Goal: Transaction & Acquisition: Purchase product/service

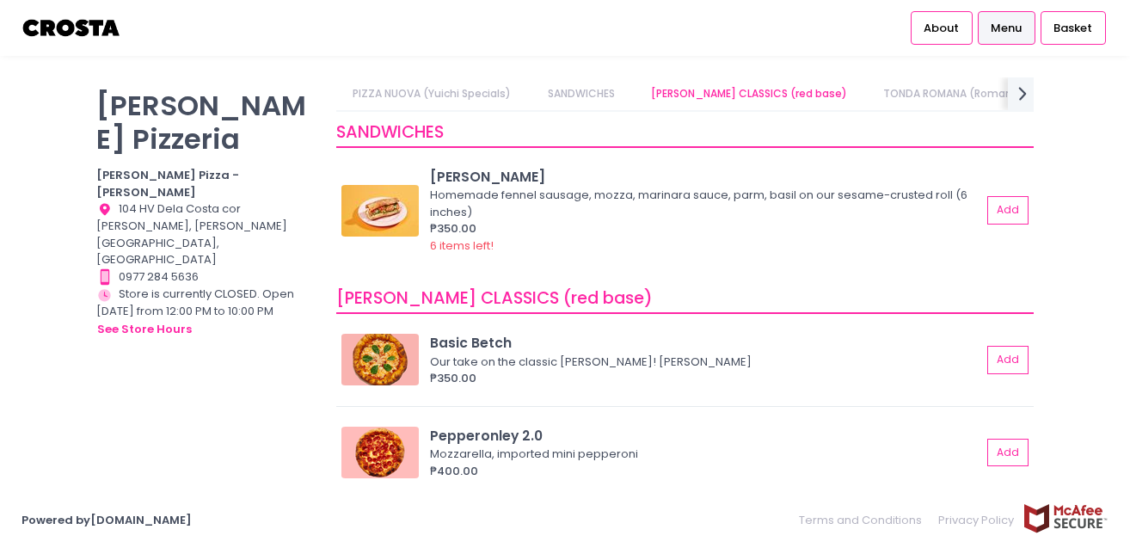
scroll to position [449, 0]
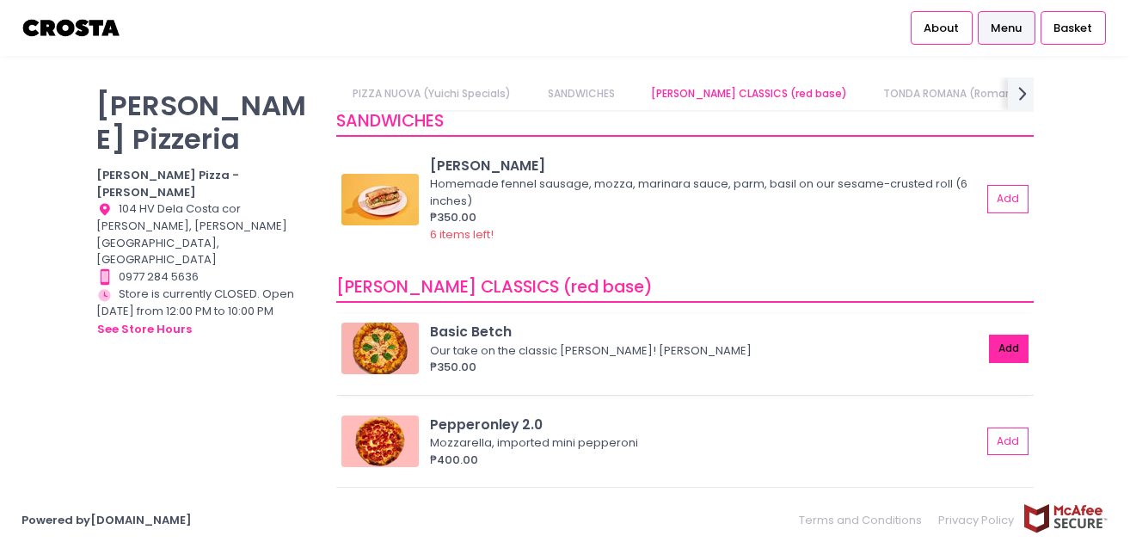
click at [1001, 341] on button "Add" at bounding box center [1009, 349] width 40 height 28
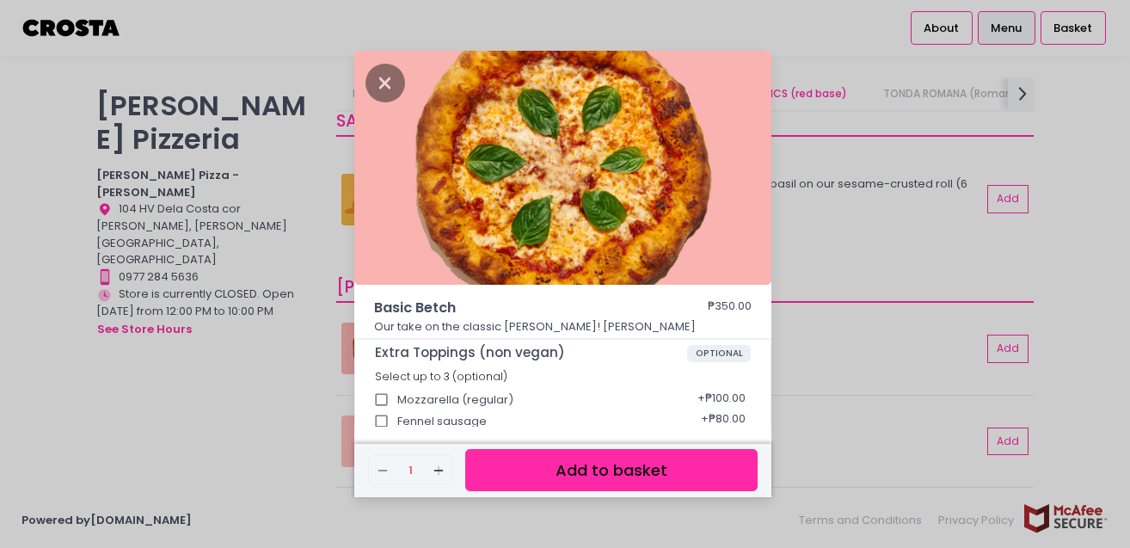
click at [606, 465] on button "Add to basket" at bounding box center [611, 470] width 292 height 42
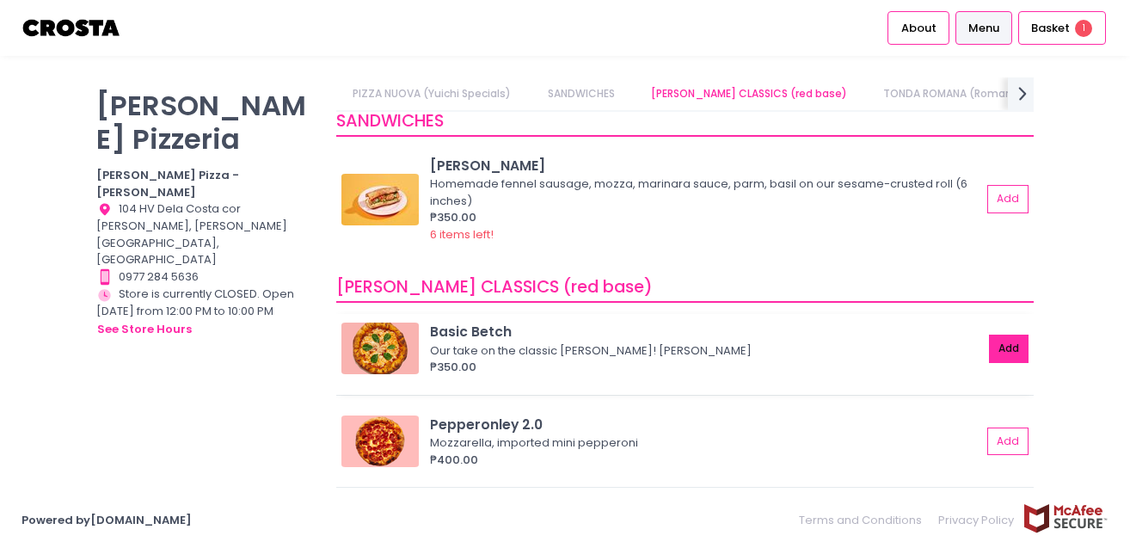
click at [1000, 335] on button "Add" at bounding box center [1009, 349] width 40 height 28
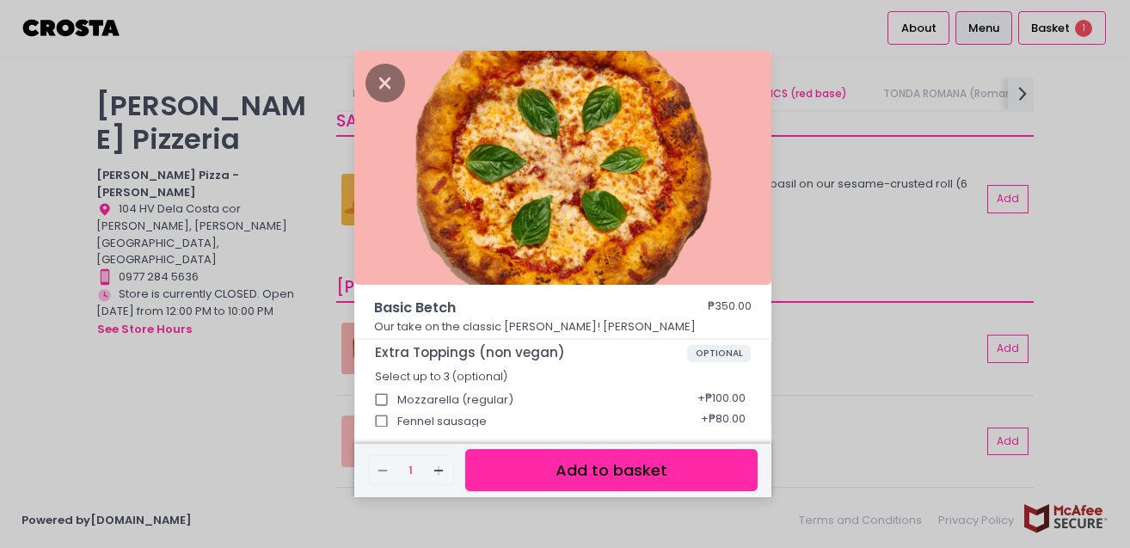
click at [385, 422] on input "Fennel sausage" at bounding box center [382, 421] width 33 height 33
checkbox input "true"
click at [643, 472] on button "Add to basket" at bounding box center [611, 470] width 292 height 42
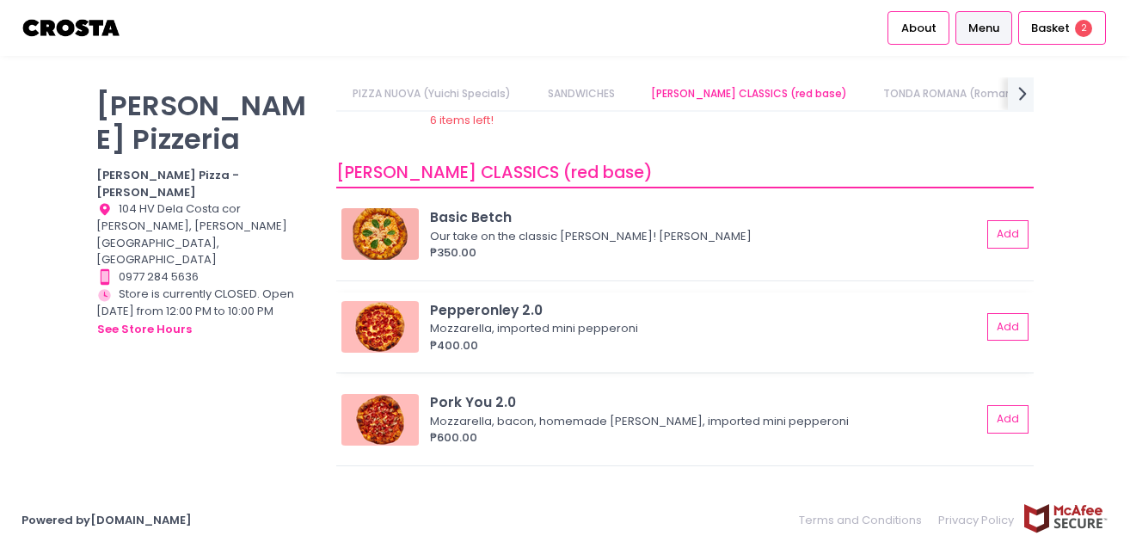
scroll to position [570, 0]
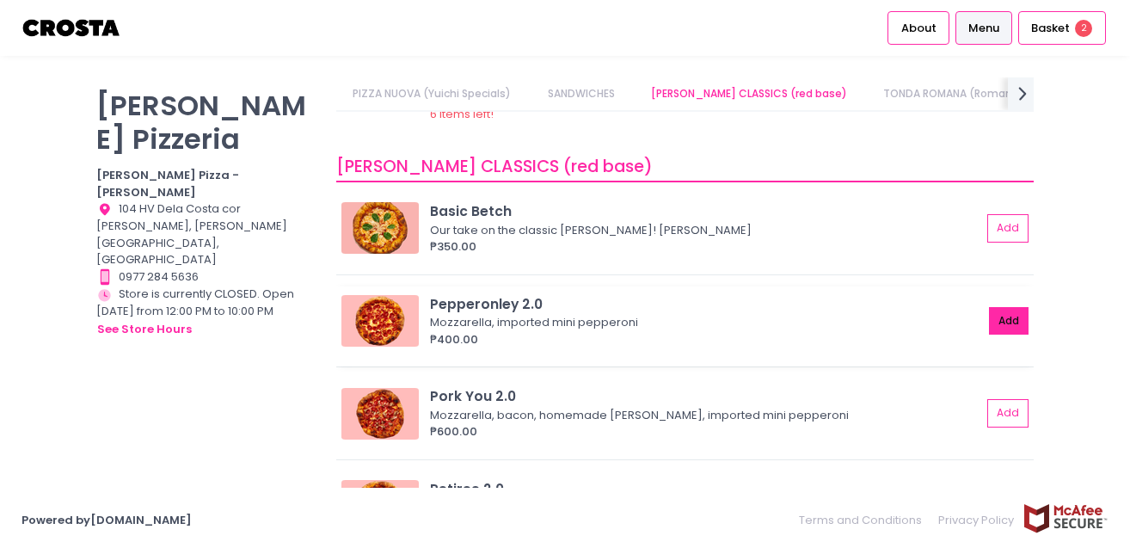
click at [1009, 307] on button "Add" at bounding box center [1009, 321] width 40 height 28
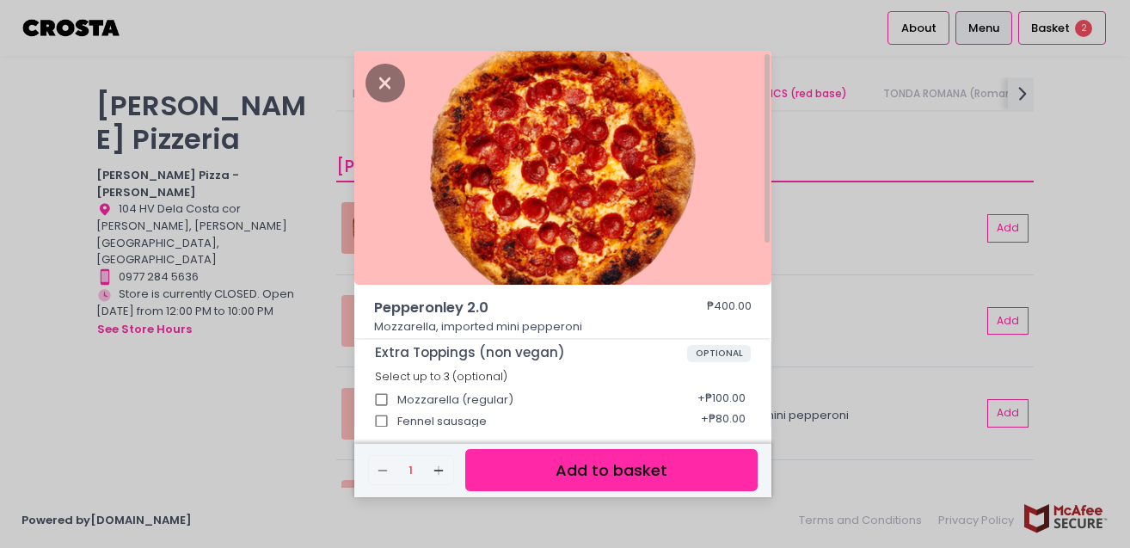
scroll to position [28, 0]
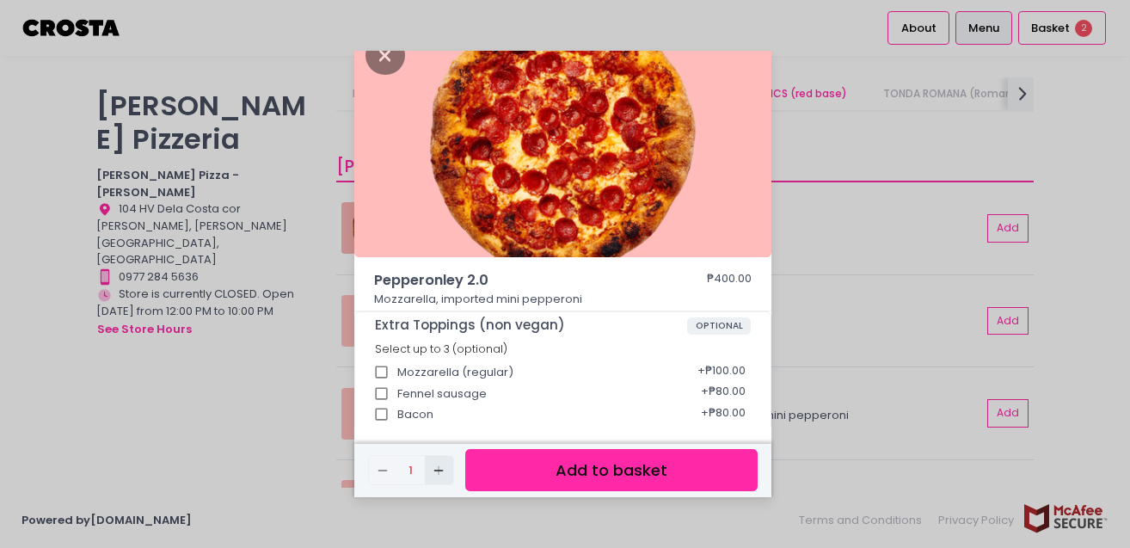
click at [445, 471] on icon "Add Created with Sketch." at bounding box center [439, 471] width 14 height 14
click at [602, 477] on button "Add to basket" at bounding box center [611, 470] width 292 height 42
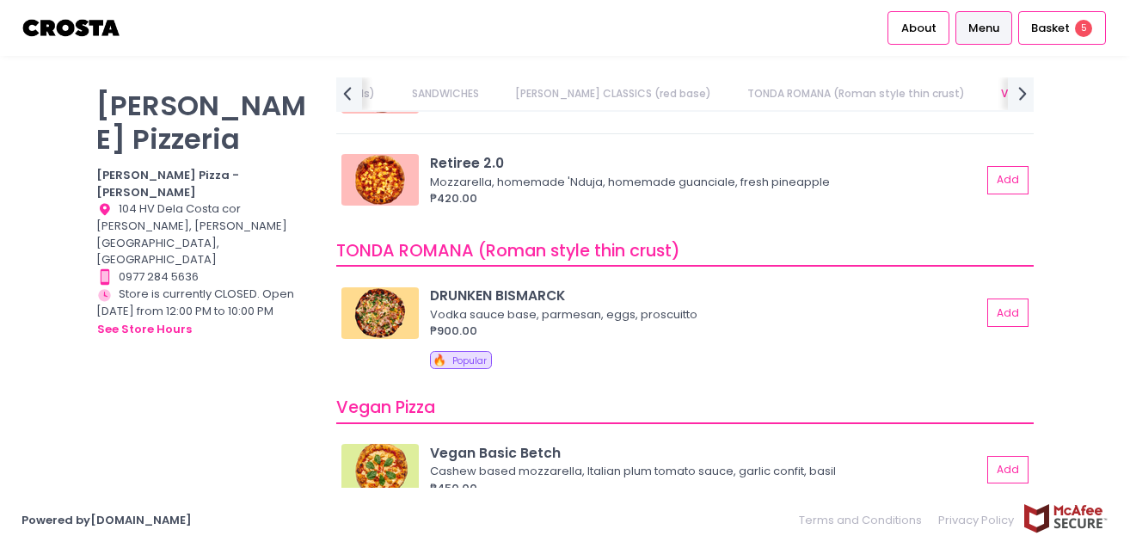
scroll to position [879, 0]
click at [999, 188] on button "Add" at bounding box center [1009, 179] width 40 height 28
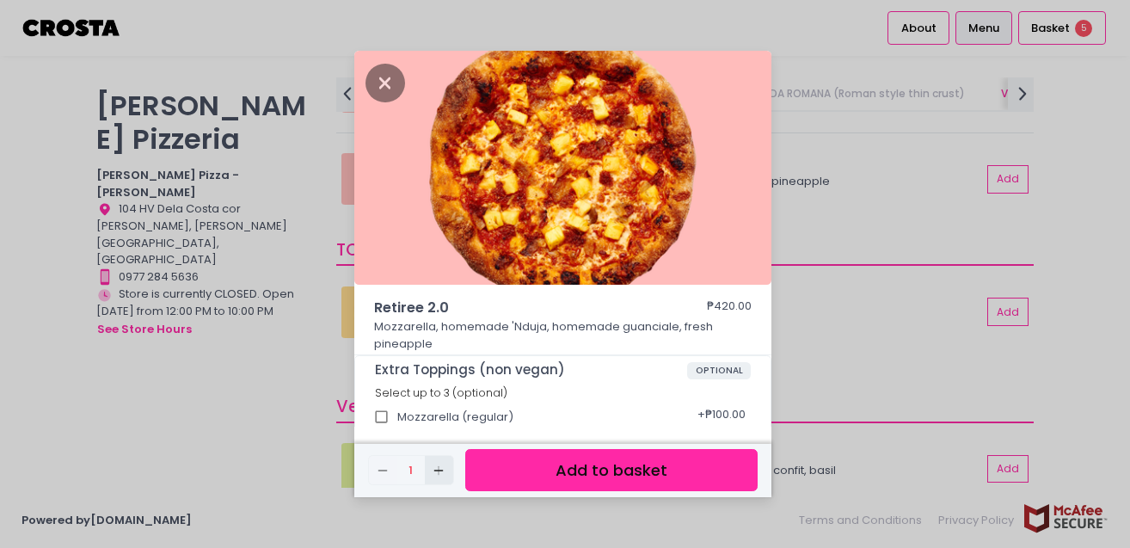
click at [441, 467] on icon "Add Created with Sketch." at bounding box center [439, 471] width 14 height 14
click at [636, 472] on button "Add to basket" at bounding box center [611, 470] width 292 height 42
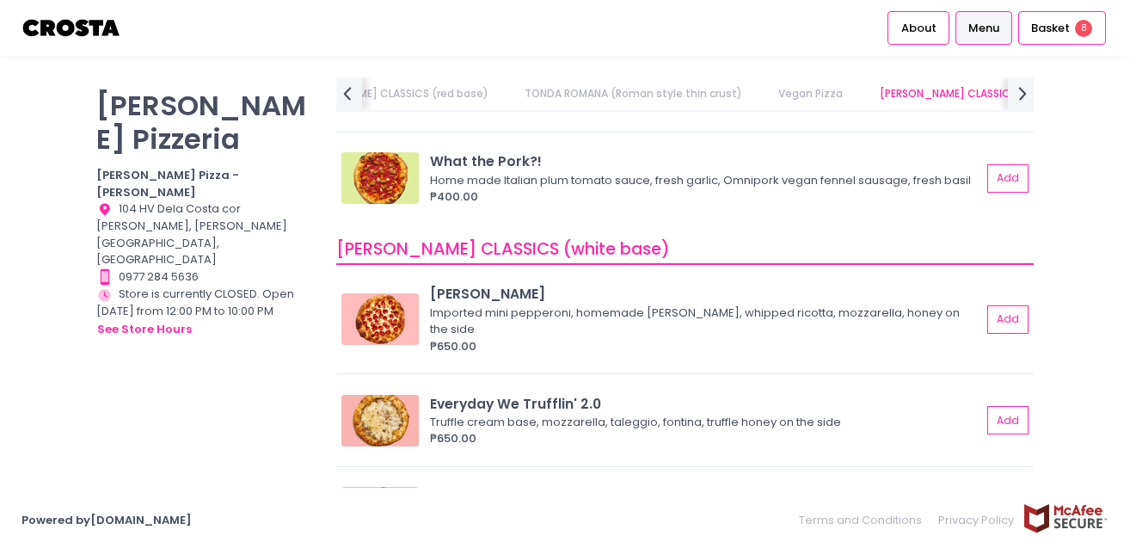
scroll to position [1456, 0]
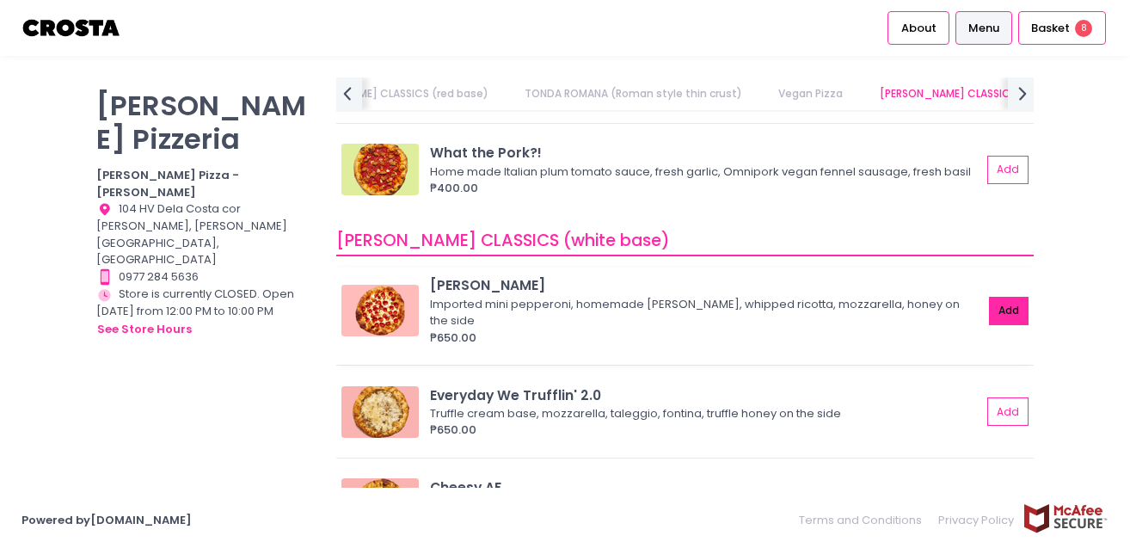
click at [1013, 305] on button "Add" at bounding box center [1009, 311] width 40 height 28
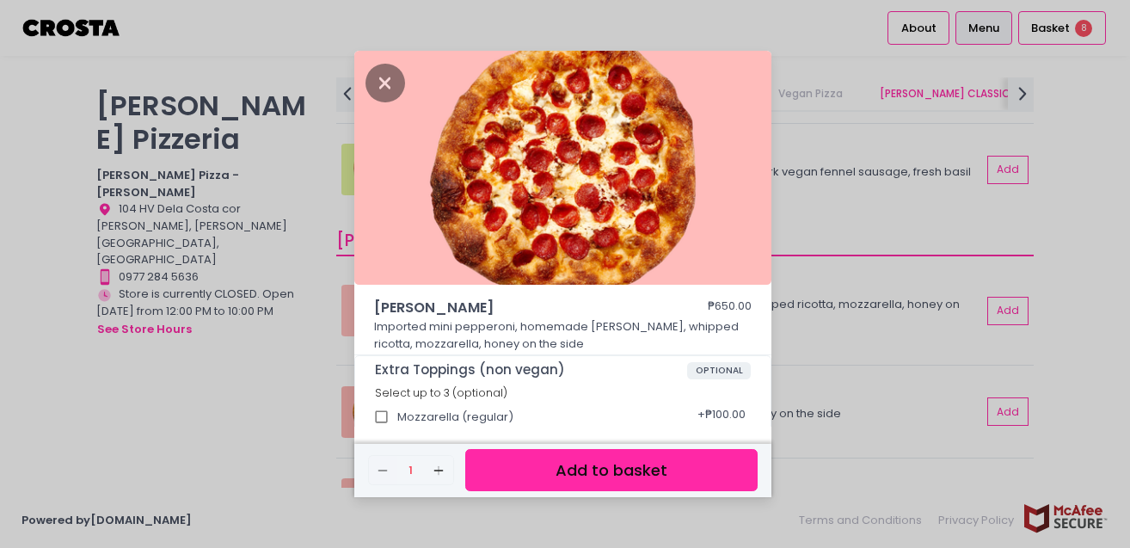
click at [588, 484] on button "Add to basket" at bounding box center [611, 470] width 292 height 42
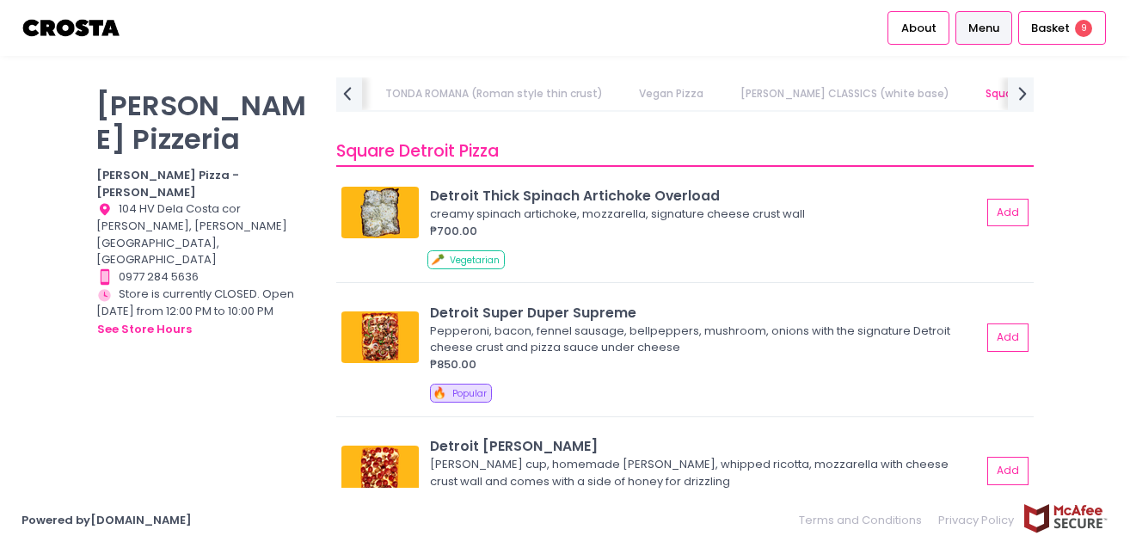
scroll to position [1978, 0]
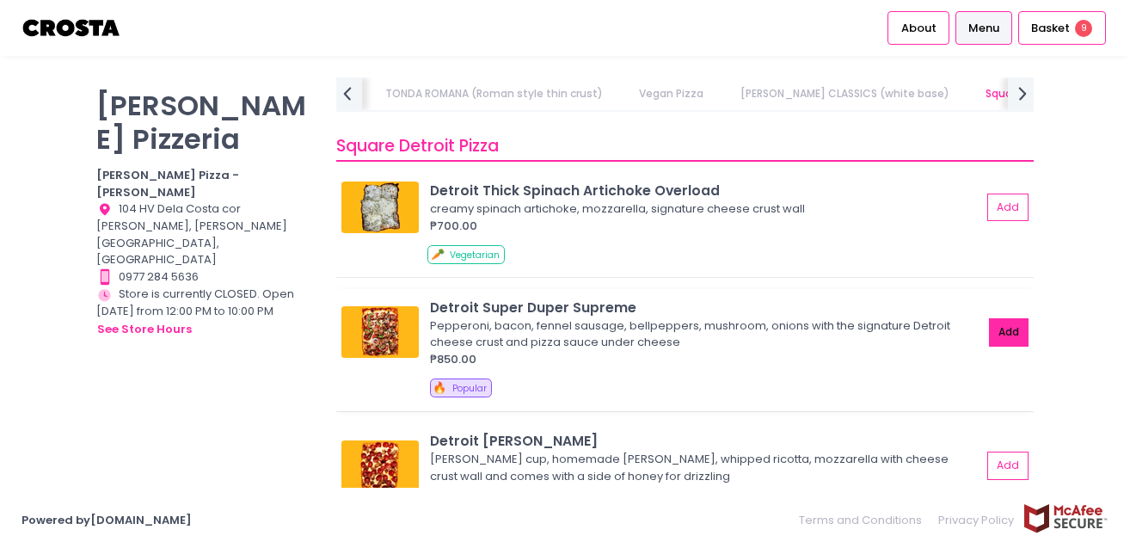
click at [1007, 323] on button "Add" at bounding box center [1009, 332] width 40 height 28
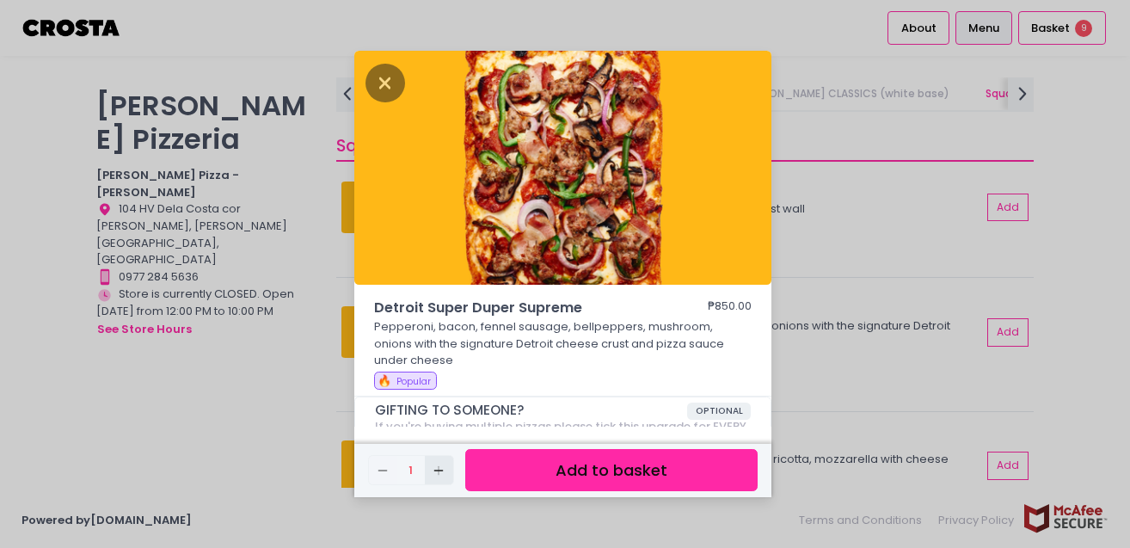
click at [438, 483] on button "Add Created with Sketch." at bounding box center [439, 470] width 28 height 28
click at [433, 470] on icon "Add Created with Sketch." at bounding box center [439, 471] width 14 height 14
click at [647, 472] on button "Add to basket" at bounding box center [611, 470] width 292 height 42
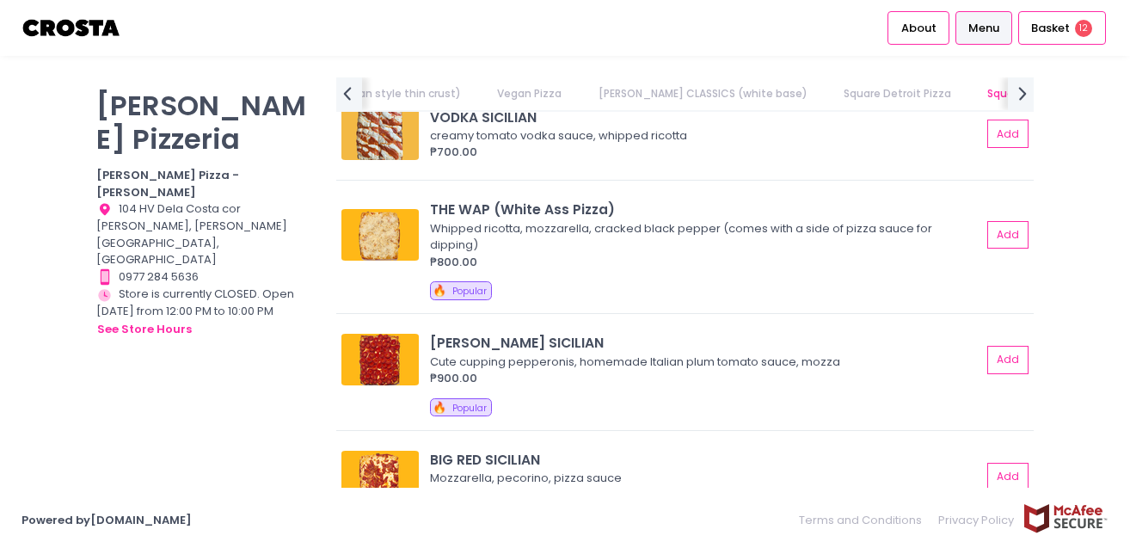
scroll to position [2722, 0]
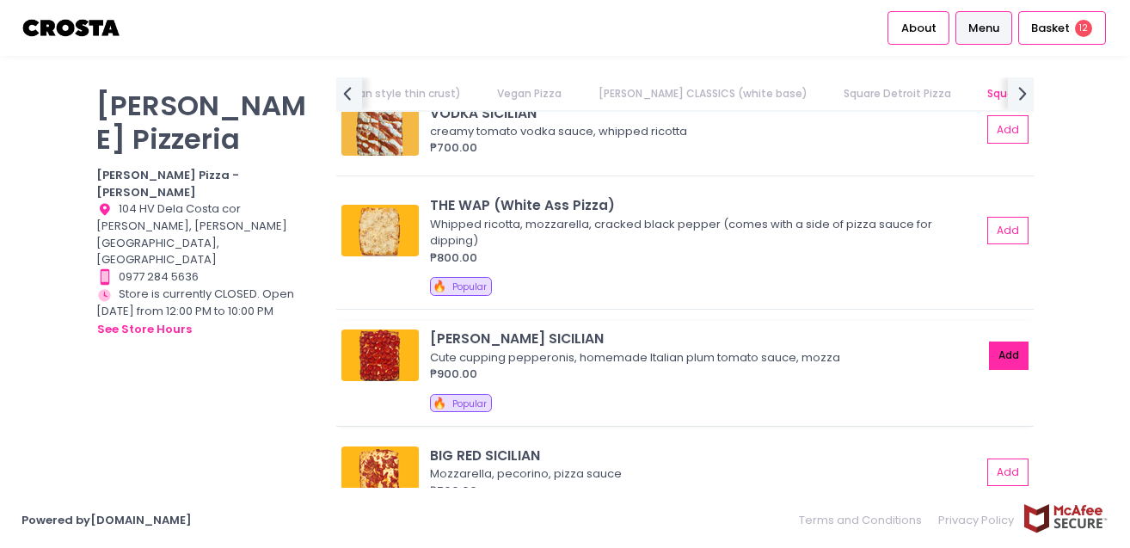
click at [1001, 342] on button "Add" at bounding box center [1009, 356] width 40 height 28
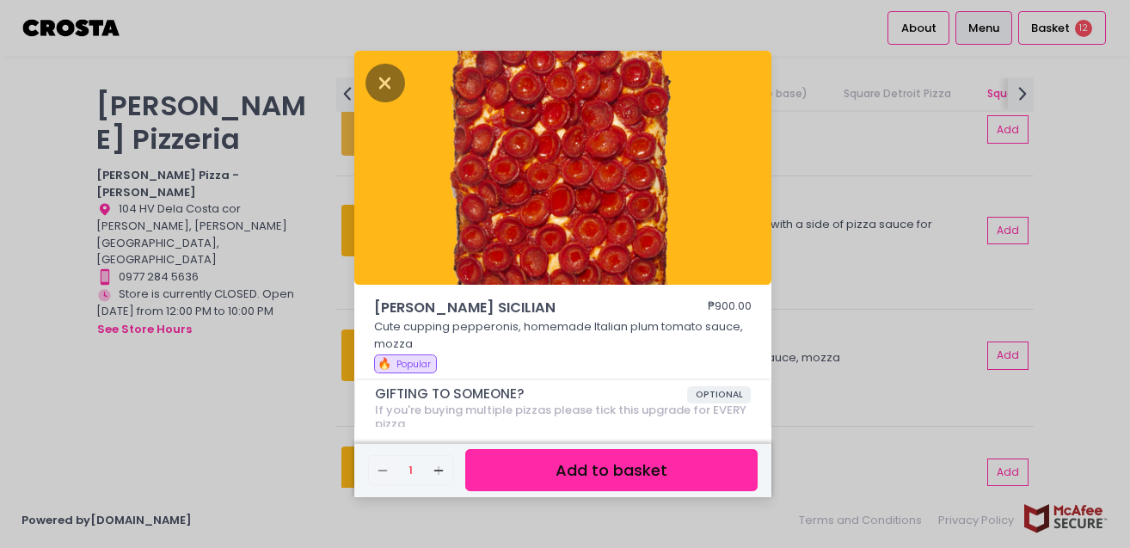
click at [649, 465] on button "Add to basket" at bounding box center [611, 470] width 292 height 42
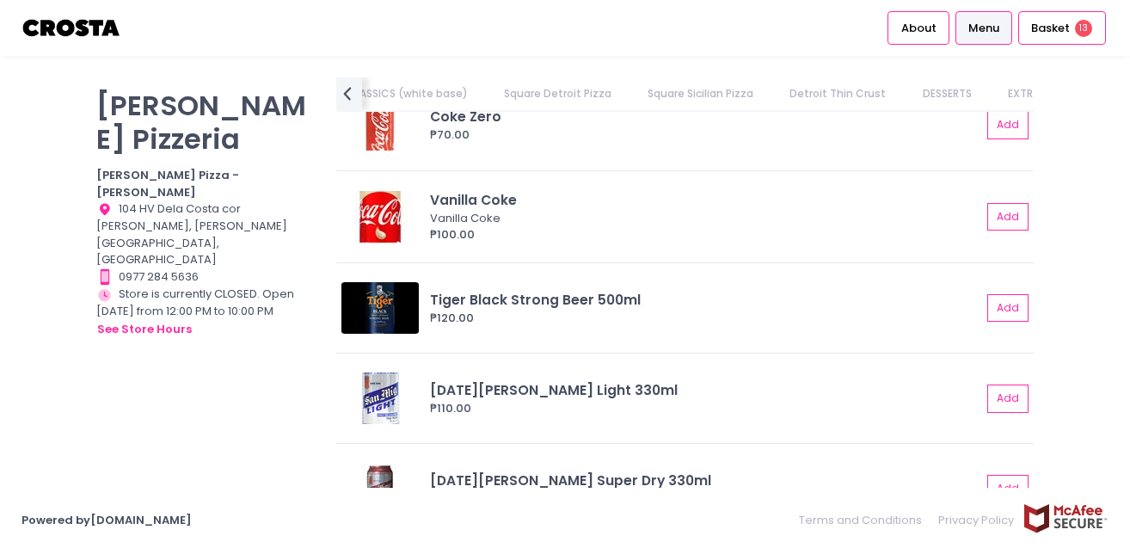
scroll to position [4347, 0]
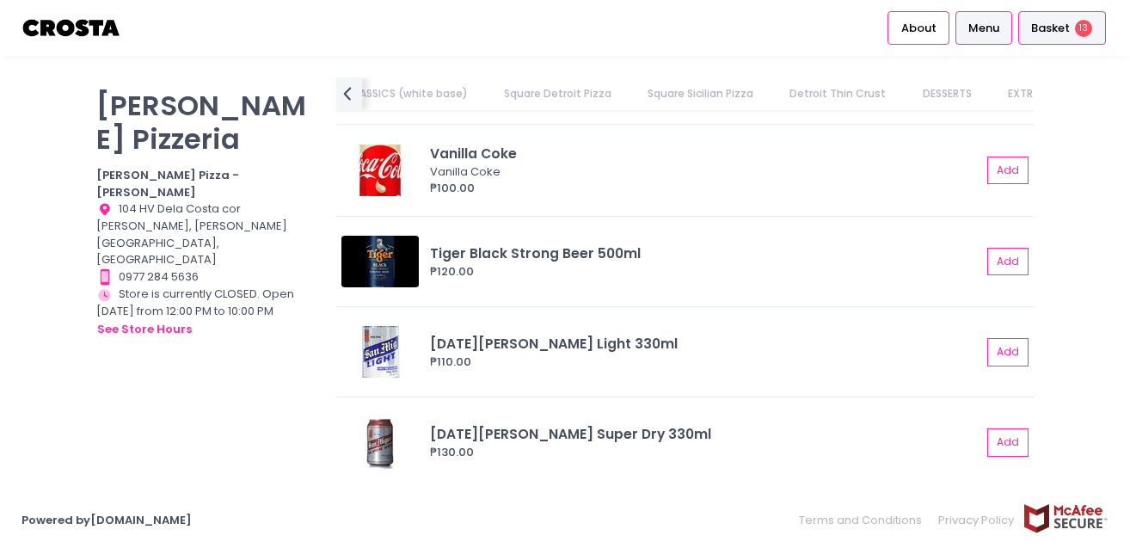
click at [1070, 32] on div "Basket 13" at bounding box center [1063, 28] width 88 height 34
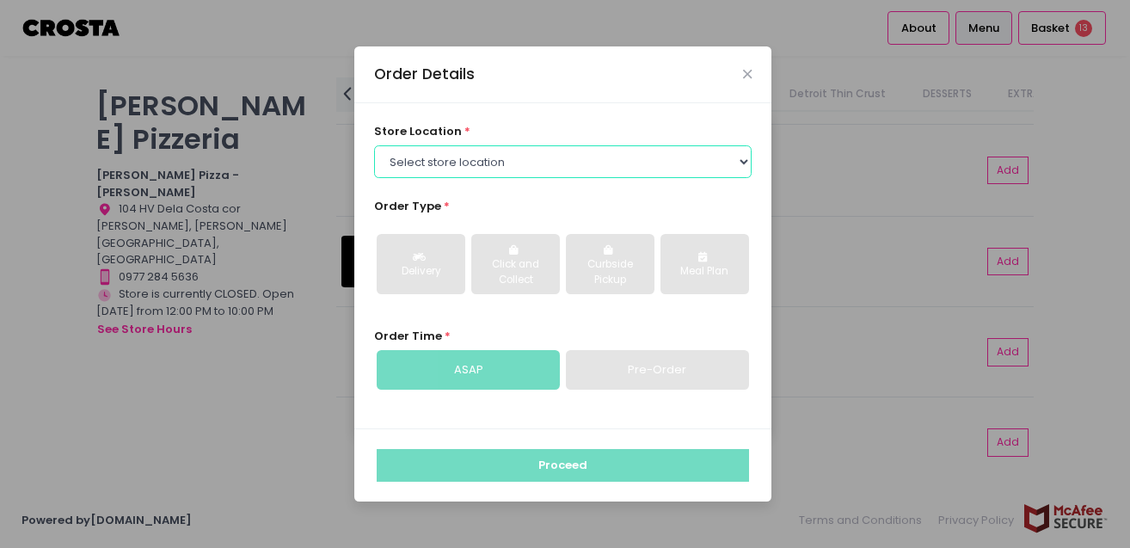
click at [736, 164] on select "Select store location [PERSON_NAME] Pizza - [PERSON_NAME] Pizza - [GEOGRAPHIC_D…" at bounding box center [563, 161] width 379 height 33
select select "5fabb2e53664a8677beaeb89"
click at [374, 145] on select "Select store location [PERSON_NAME] Pizza - [PERSON_NAME] Pizza - [GEOGRAPHIC_D…" at bounding box center [563, 161] width 379 height 33
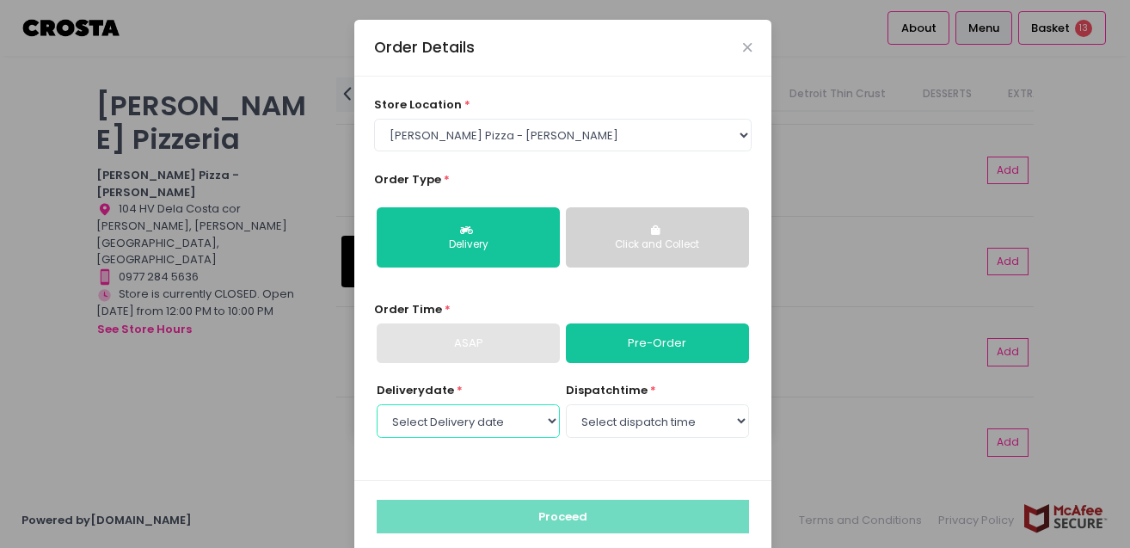
click at [549, 423] on select "Select Delivery date [DATE] [DATE] [DATE] [DATE] [DATE] [DATE]" at bounding box center [468, 420] width 183 height 33
select select "[DATE]"
click at [377, 404] on select "Select Delivery date [DATE] [DATE] [DATE] [DATE] [DATE] [DATE]" at bounding box center [468, 420] width 183 height 33
click at [717, 424] on select "Select dispatch time 12:00 PM - 12:30 PM 12:30 PM - 01:00 PM 01:00 PM - 01:30 P…" at bounding box center [657, 420] width 183 height 33
select select "14:00"
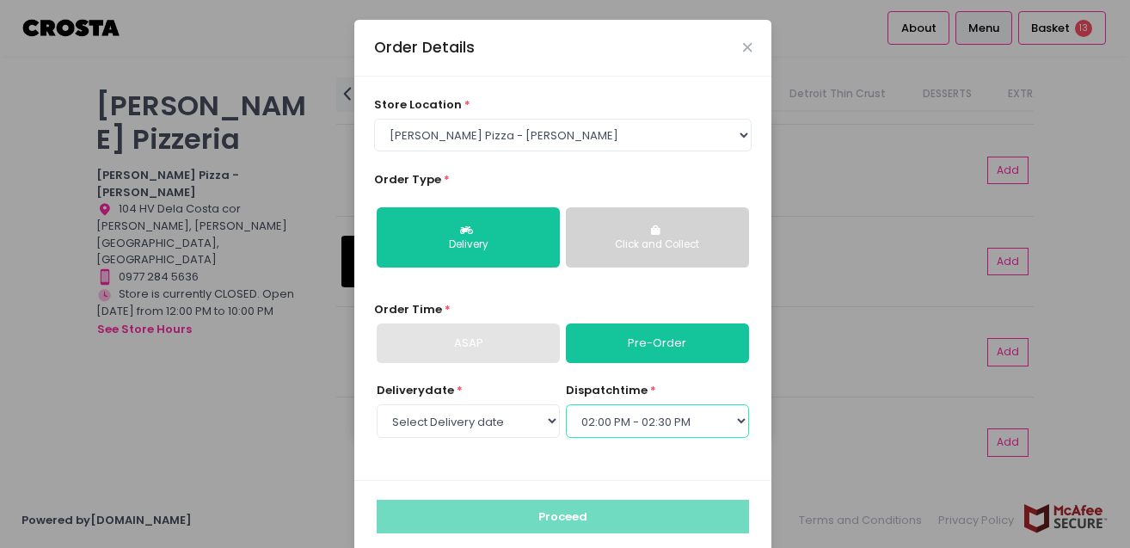
click at [566, 404] on select "Select dispatch time 12:00 PM - 12:30 PM 12:30 PM - 01:00 PM 01:00 PM - 01:30 P…" at bounding box center [657, 420] width 183 height 33
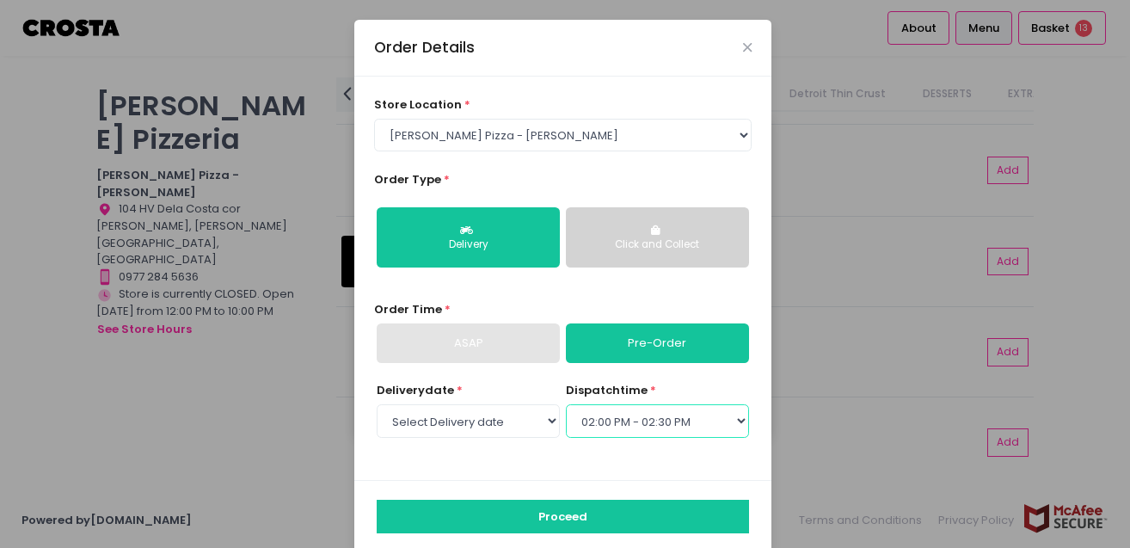
scroll to position [3, 0]
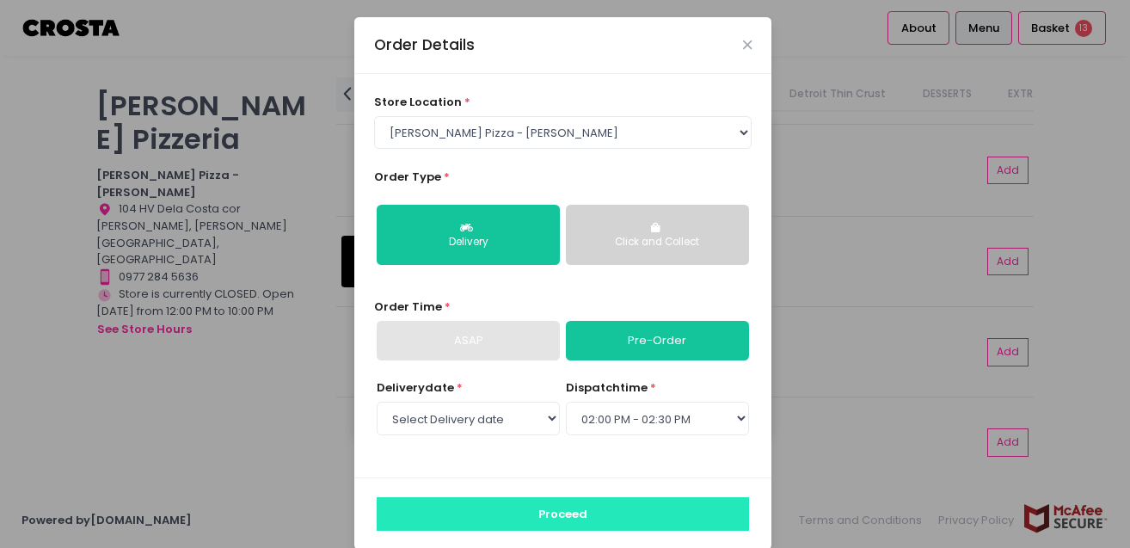
click at [593, 519] on button "Proceed" at bounding box center [563, 513] width 373 height 33
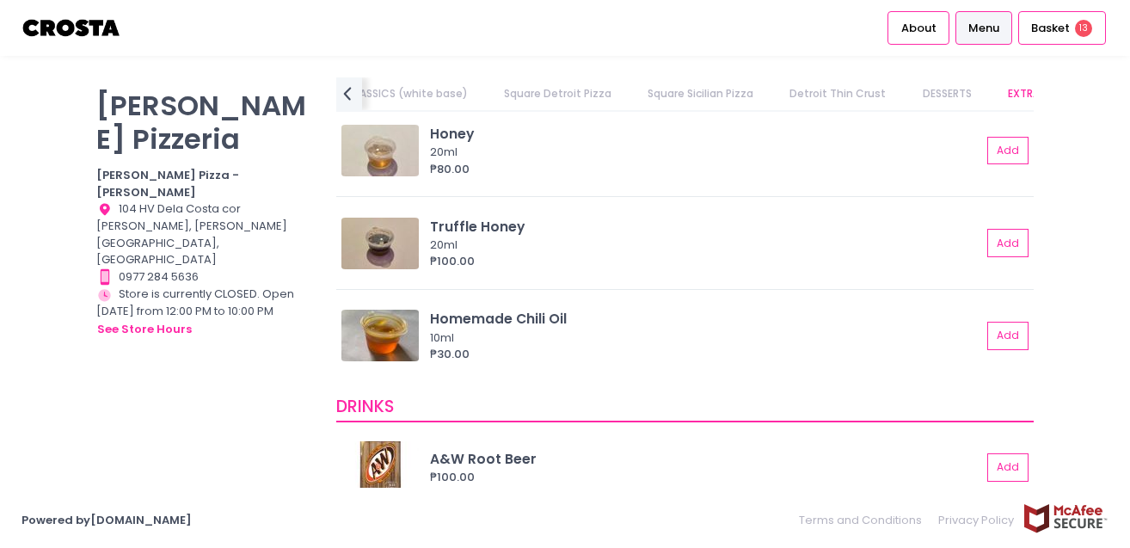
scroll to position [3665, 0]
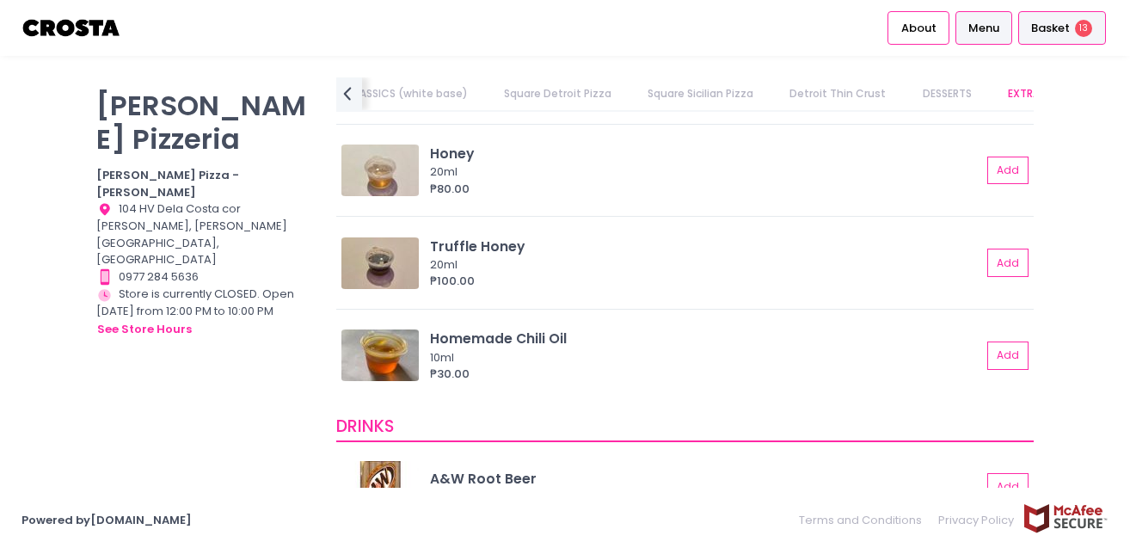
click at [1056, 34] on span "Basket" at bounding box center [1050, 28] width 39 height 17
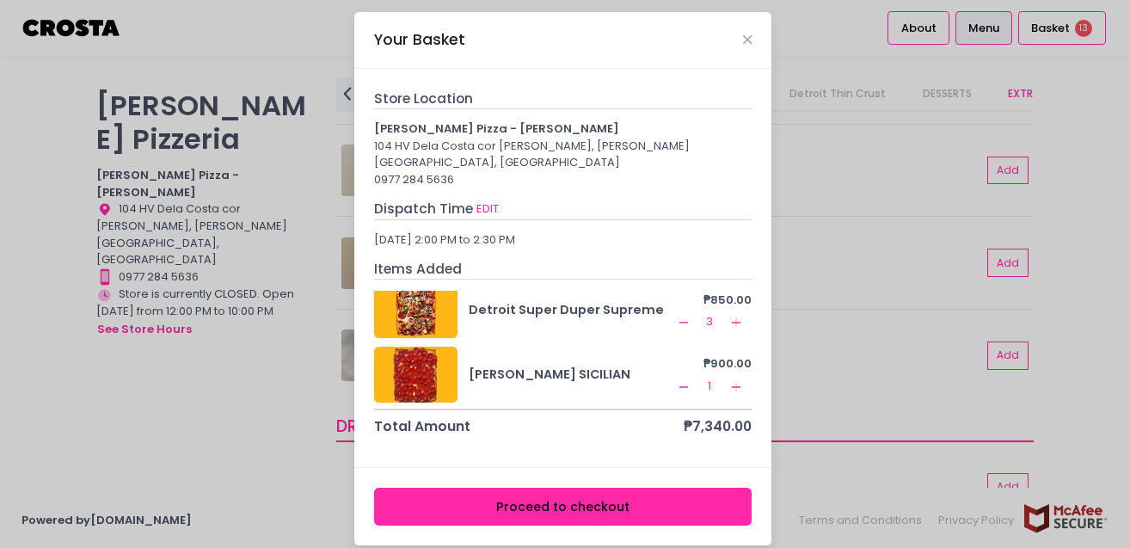
scroll to position [340, 0]
click at [730, 379] on icon "Add Created with Sketch." at bounding box center [737, 386] width 14 height 14
click at [683, 311] on button "Remove Created with Sketch." at bounding box center [684, 321] width 21 height 21
click at [679, 379] on icon "Remove Created with Sketch." at bounding box center [684, 386] width 14 height 14
click at [730, 379] on icon "Add Created with Sketch." at bounding box center [737, 386] width 14 height 14
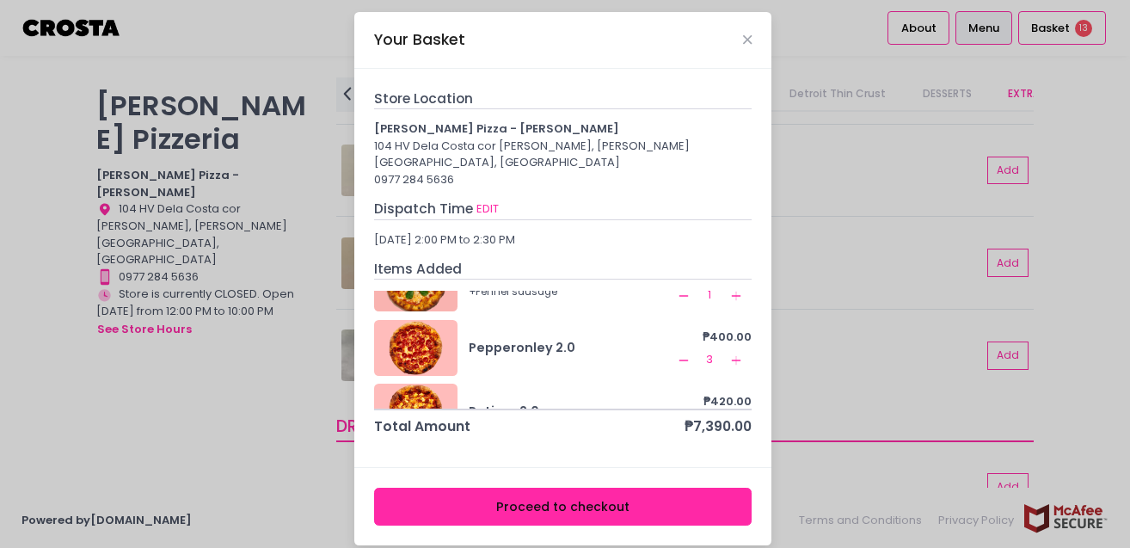
scroll to position [143, 0]
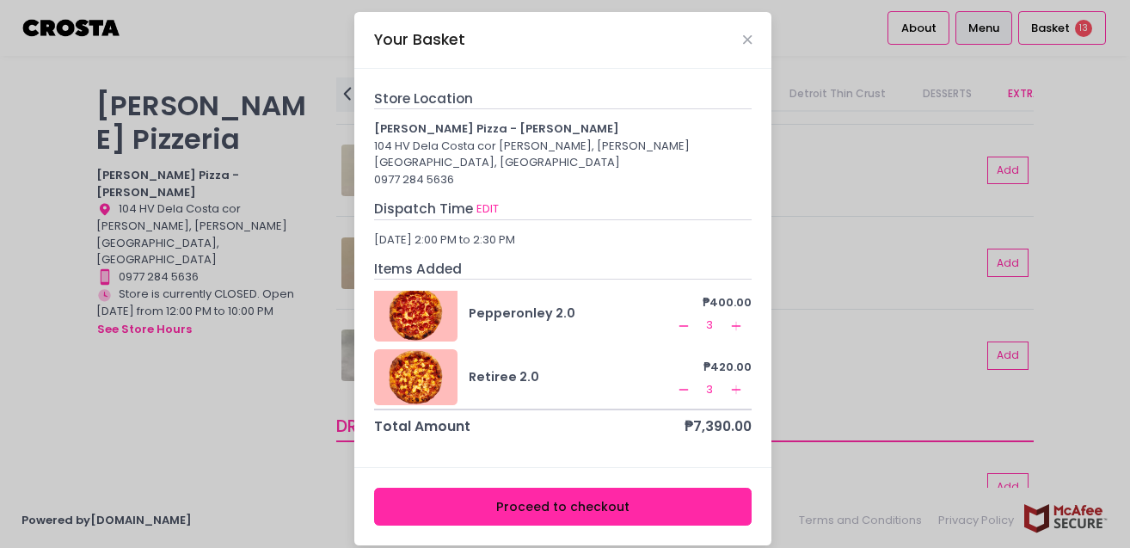
click at [679, 325] on rect at bounding box center [683, 325] width 9 height 1
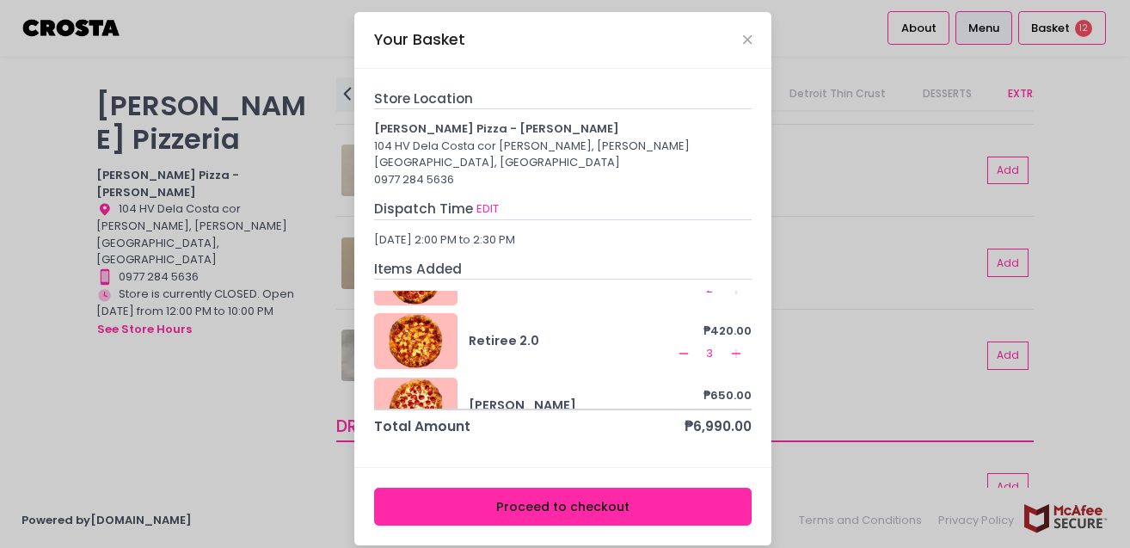
scroll to position [182, 0]
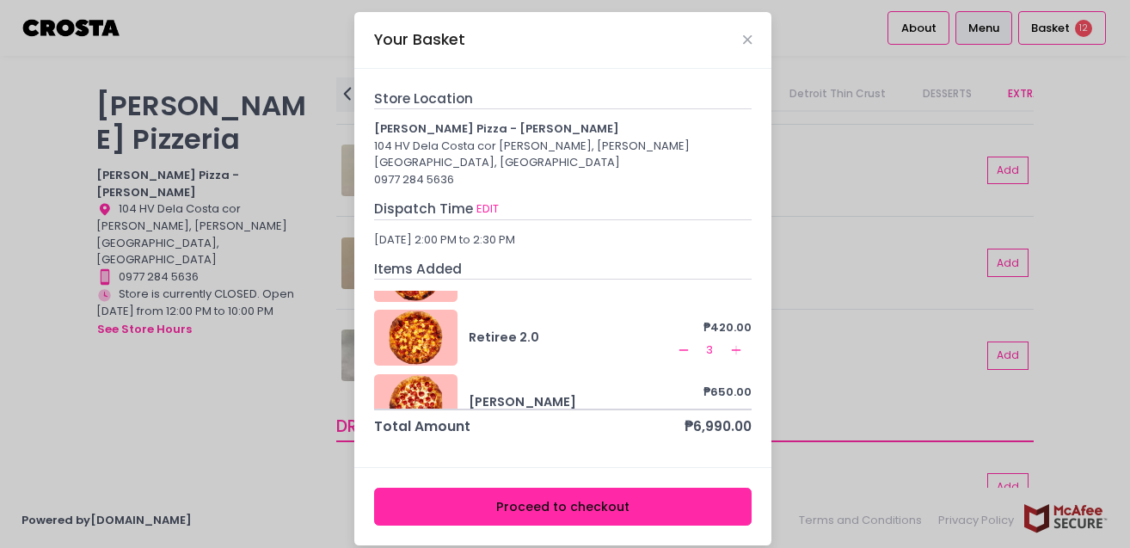
click at [680, 343] on icon "Remove Created with Sketch." at bounding box center [684, 350] width 14 height 14
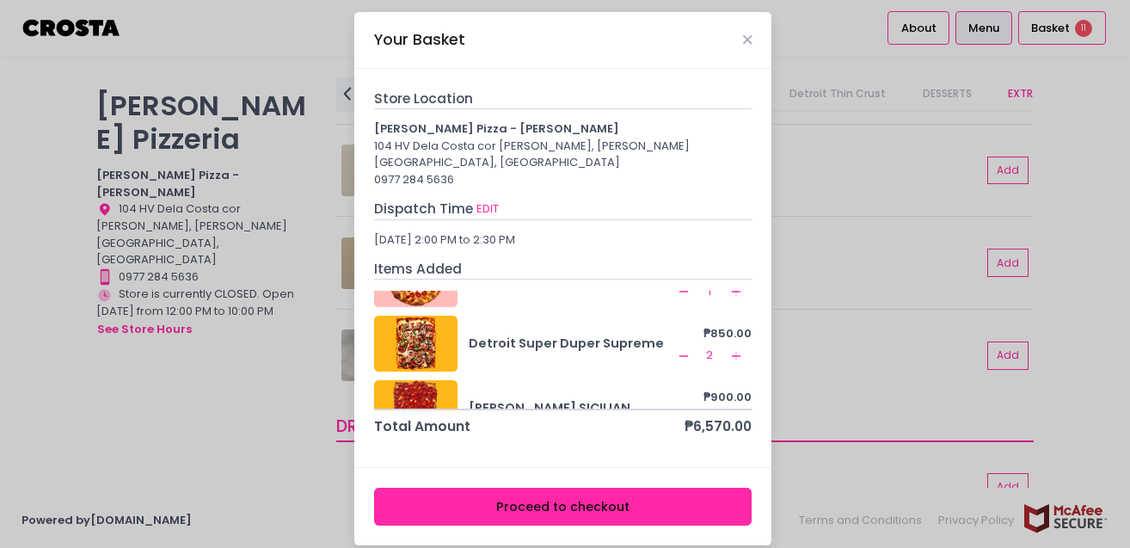
scroll to position [272, 0]
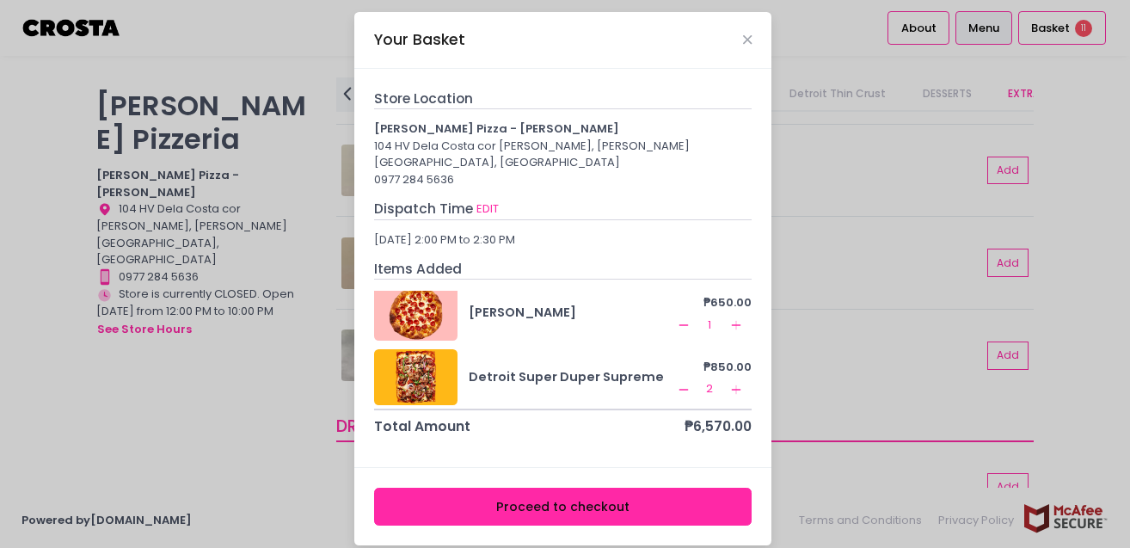
click at [677, 318] on icon "Remove Created with Sketch." at bounding box center [684, 325] width 14 height 14
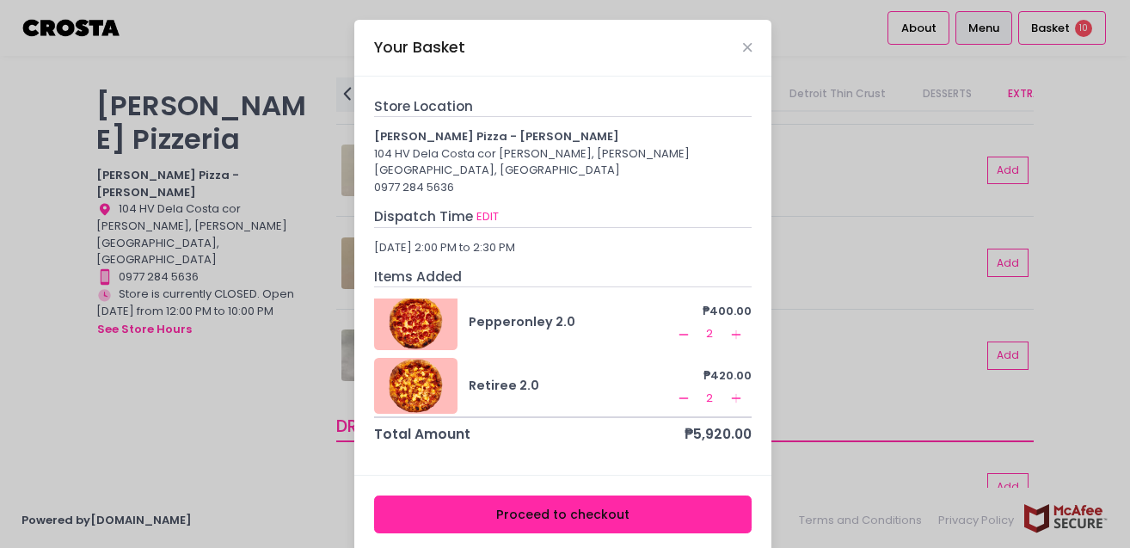
scroll to position [120, 0]
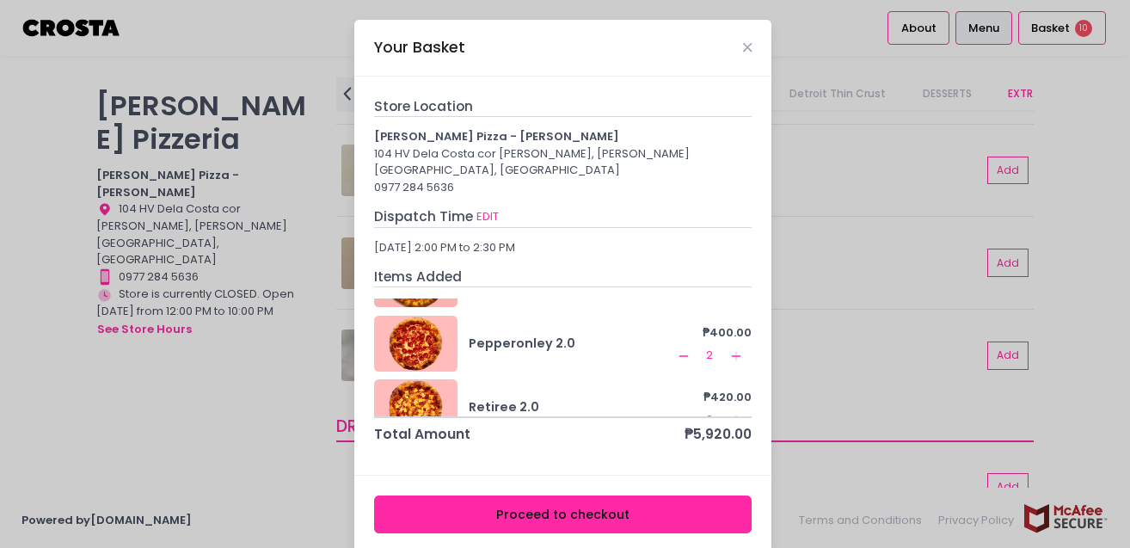
click at [736, 351] on rect at bounding box center [736, 355] width 1 height 9
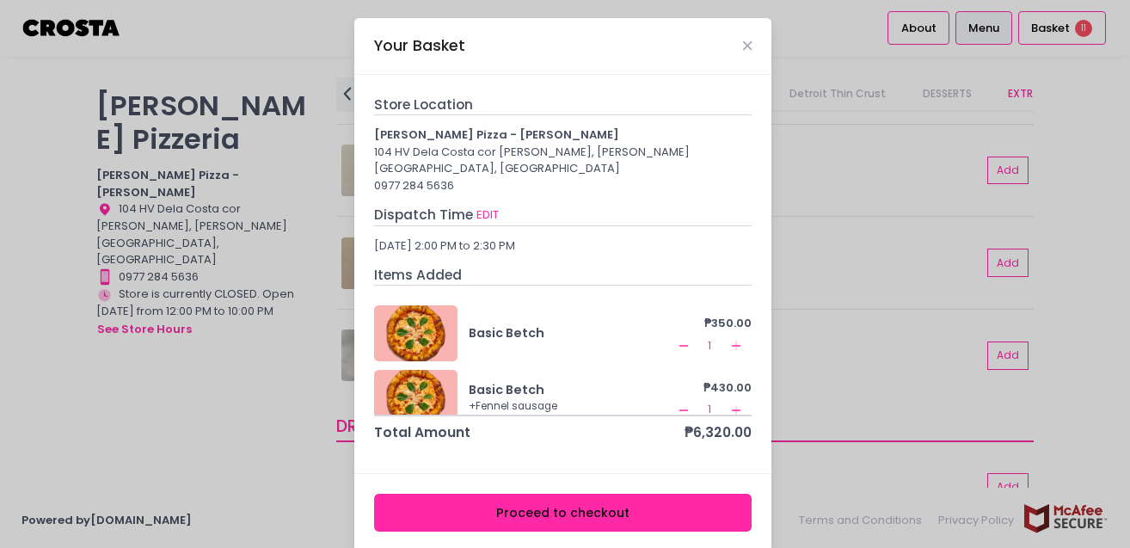
scroll to position [276, 0]
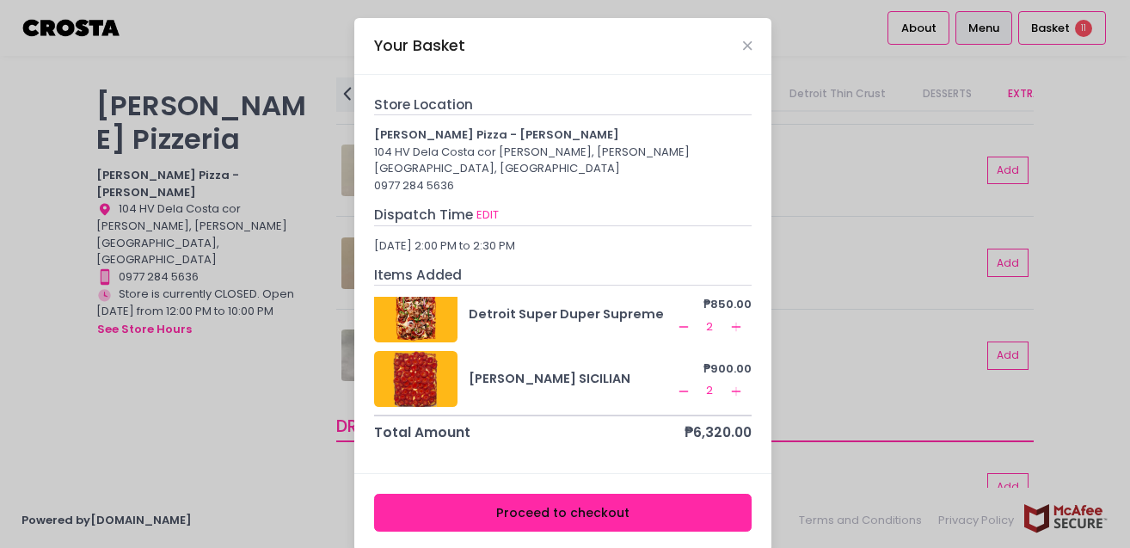
click at [607, 495] on button "Proceed to checkout" at bounding box center [563, 513] width 379 height 39
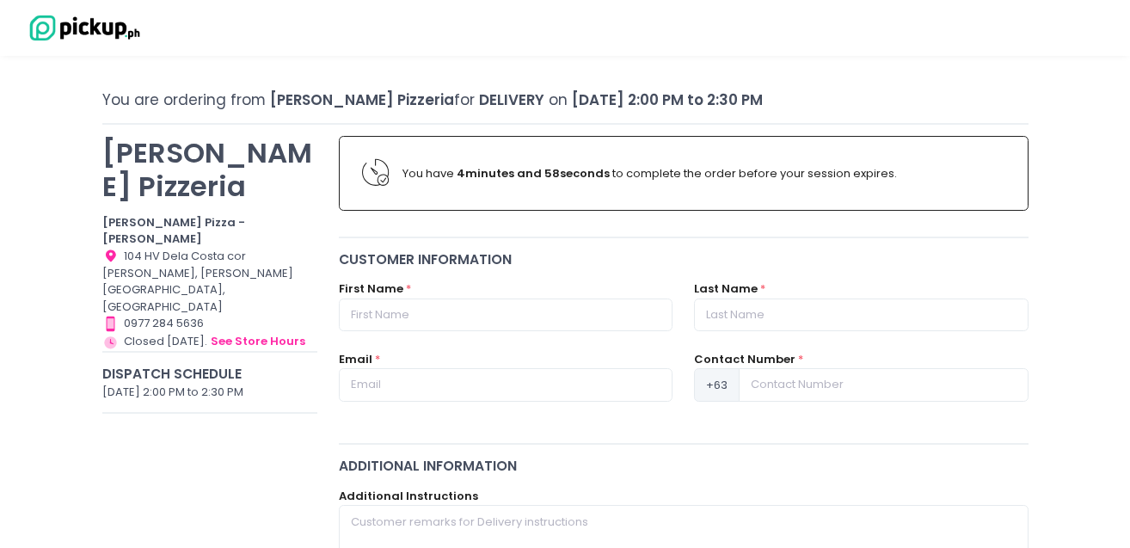
scroll to position [77, 0]
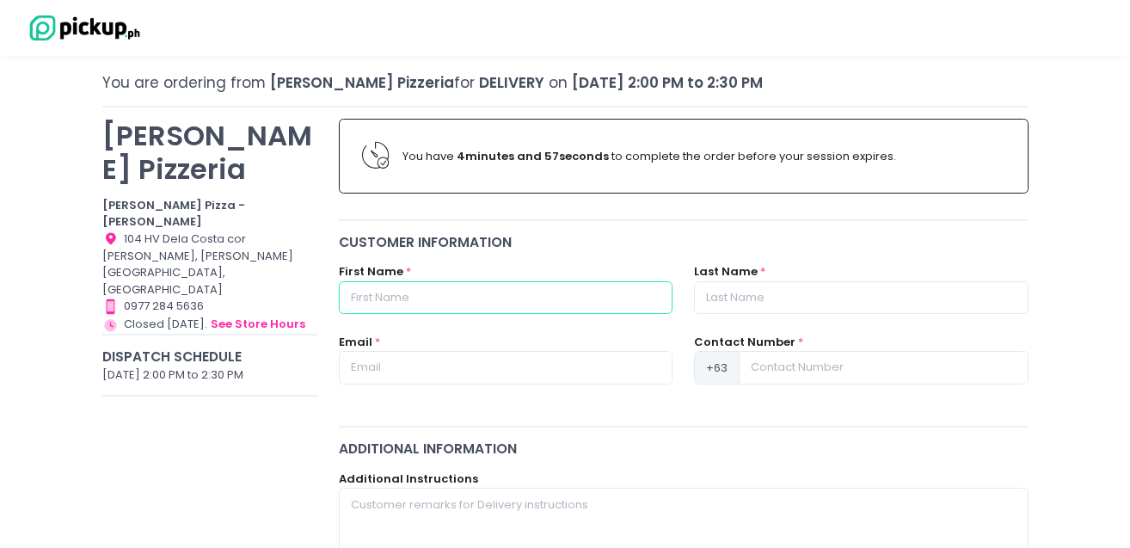
click at [440, 286] on input "text" at bounding box center [506, 297] width 334 height 33
type input "kana"
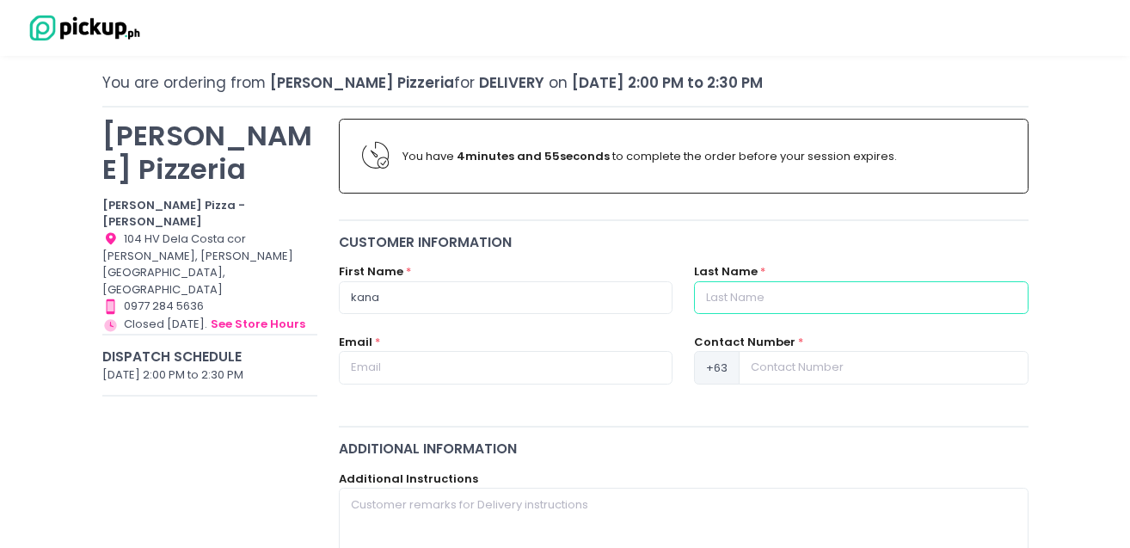
type input "manglapus"
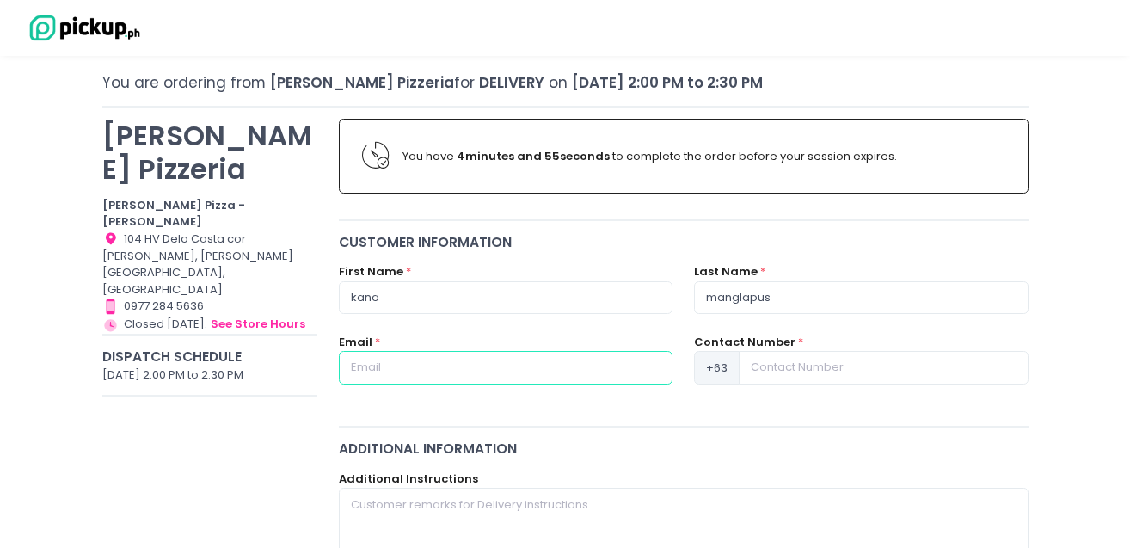
type input "[EMAIL_ADDRESS][DOMAIN_NAME]"
type input "09175082889"
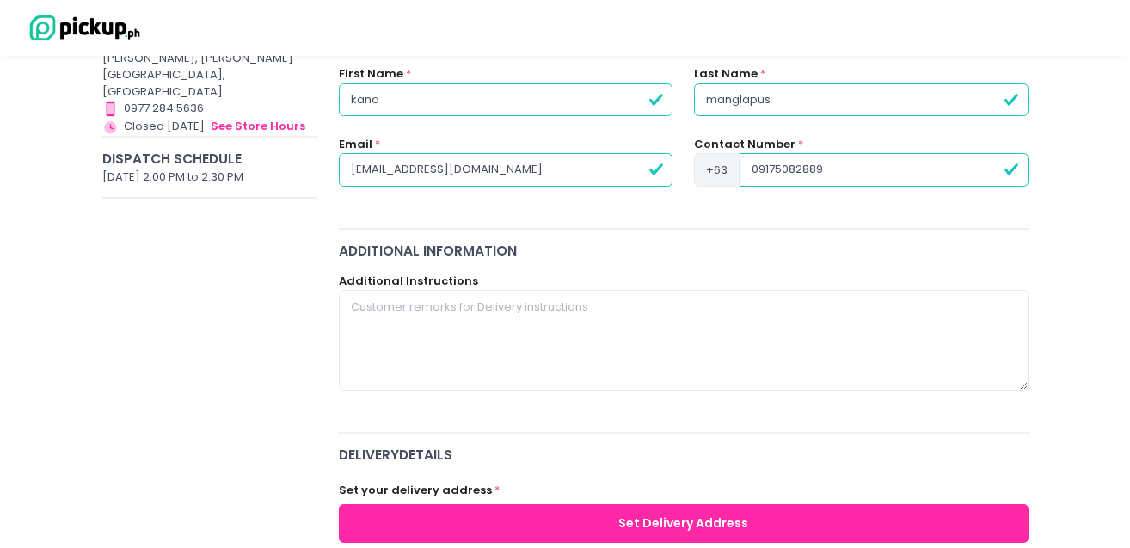
scroll to position [347, 0]
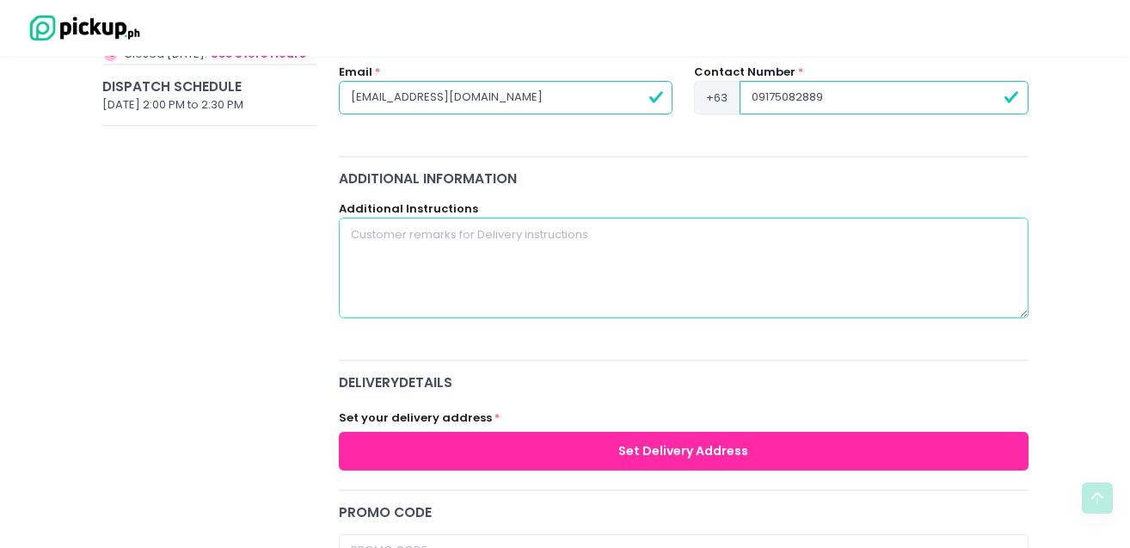
click at [478, 237] on textarea at bounding box center [684, 268] width 690 height 100
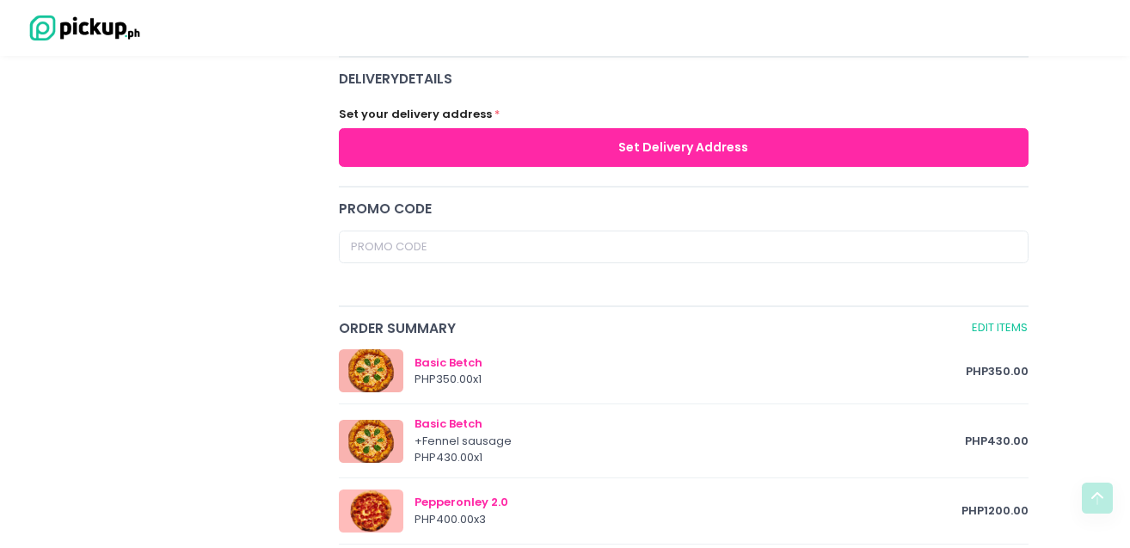
scroll to position [647, 0]
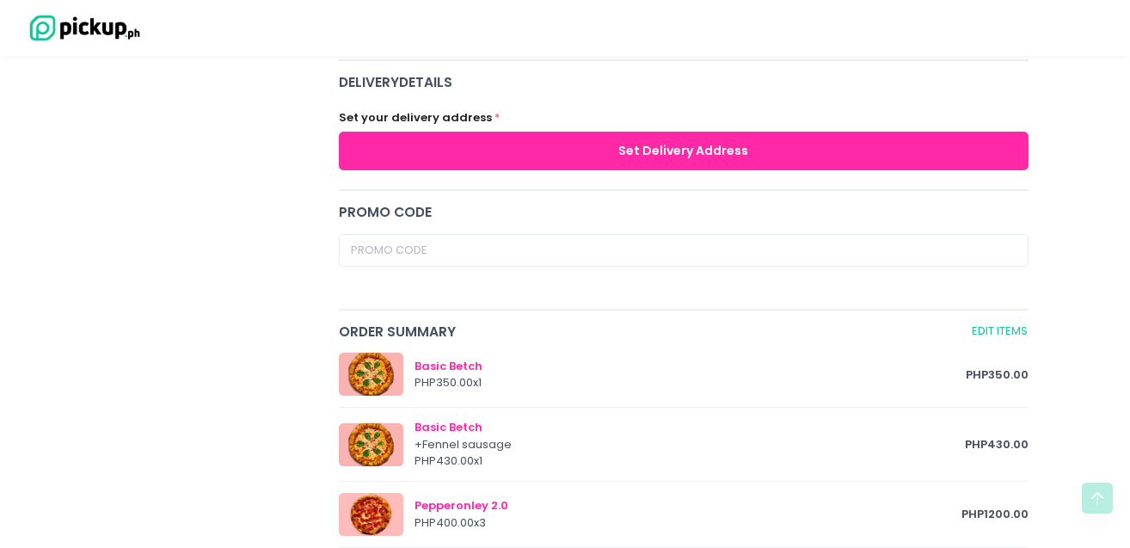
type textarea "PLEASE CUT AS MANY PIECES IN EACH PIE AS POSSIBLE, GOOD FOR SHARING WITH A BIG …"
click at [674, 161] on button "Set Delivery Address" at bounding box center [684, 151] width 690 height 39
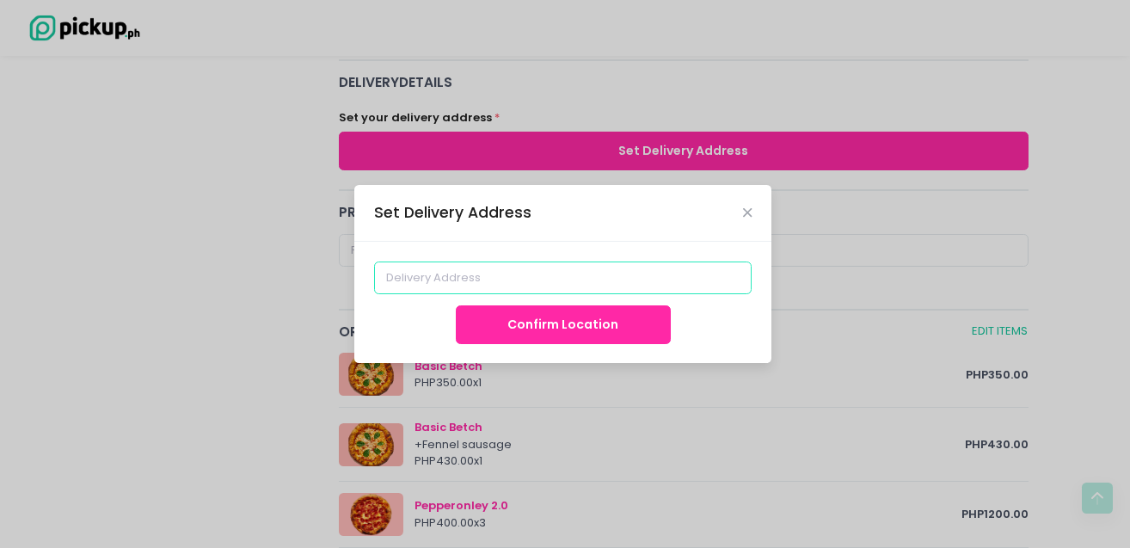
click at [557, 283] on input at bounding box center [563, 278] width 379 height 33
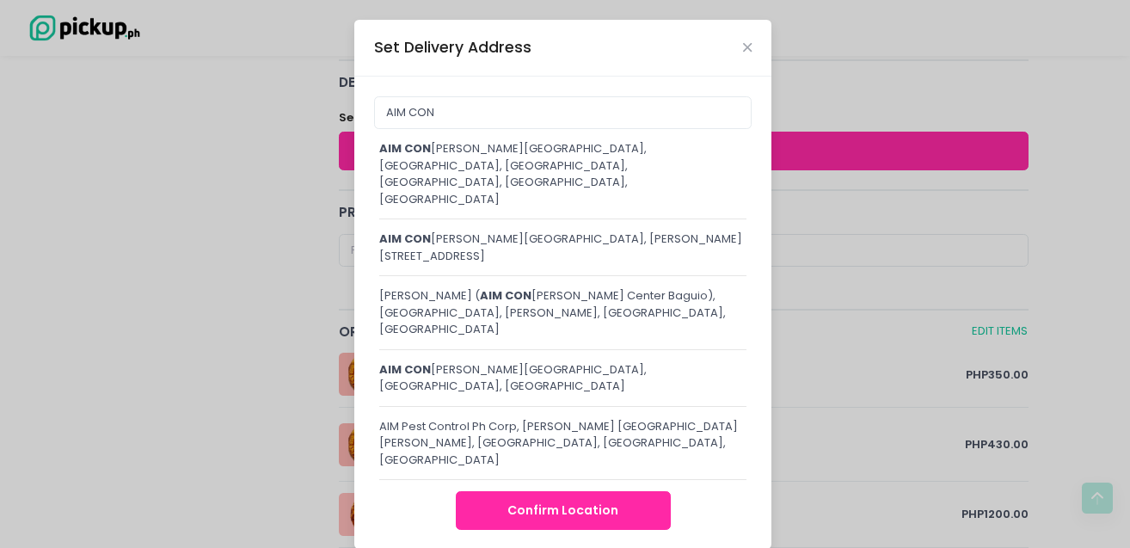
click at [520, 180] on div "AIM CON [PERSON_NAME][GEOGRAPHIC_DATA], [GEOGRAPHIC_DATA], [GEOGRAPHIC_DATA], […" at bounding box center [562, 173] width 367 height 67
type input "[GEOGRAPHIC_DATA] [GEOGRAPHIC_DATA], [GEOGRAPHIC_DATA], [GEOGRAPHIC_DATA], [GEO…"
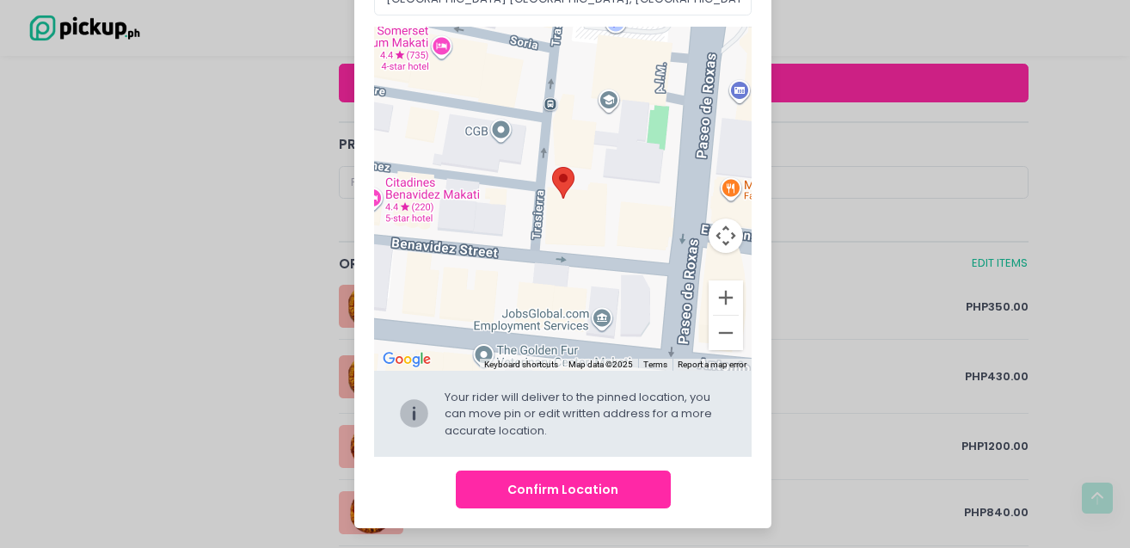
scroll to position [723, 0]
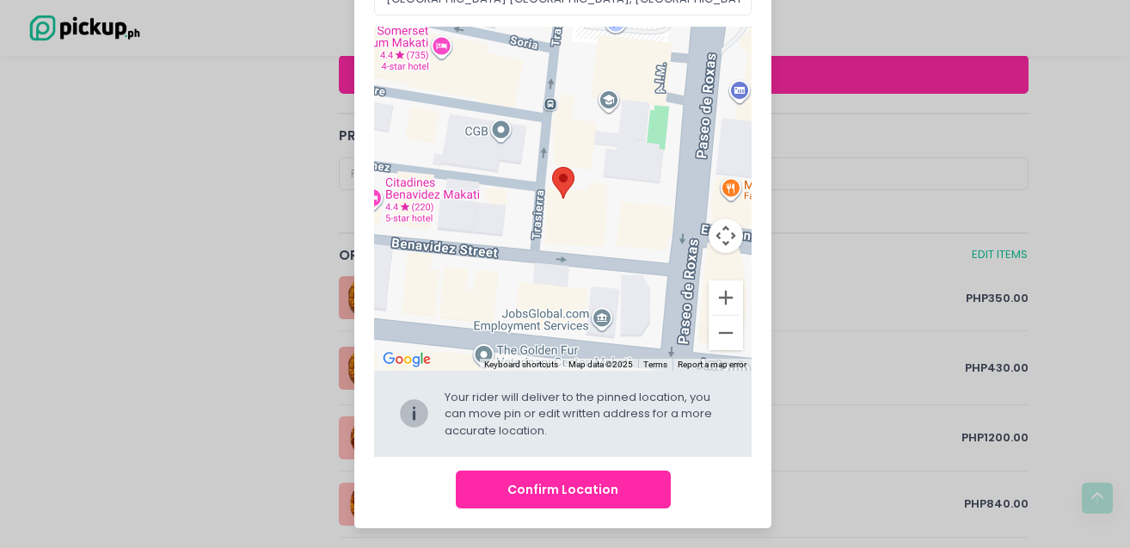
click at [586, 494] on button "Confirm Location" at bounding box center [563, 490] width 215 height 39
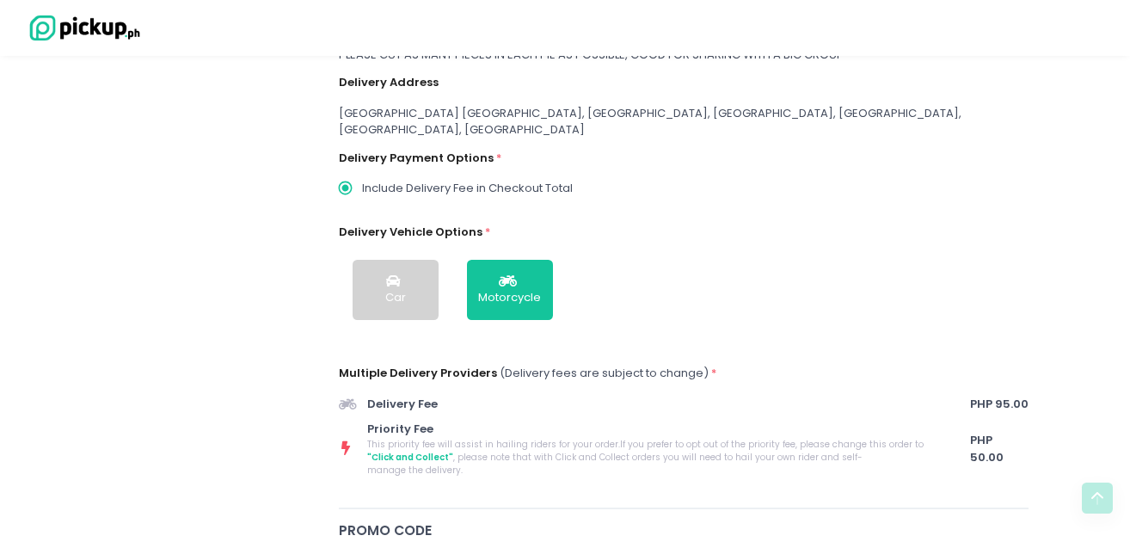
scroll to position [446, 0]
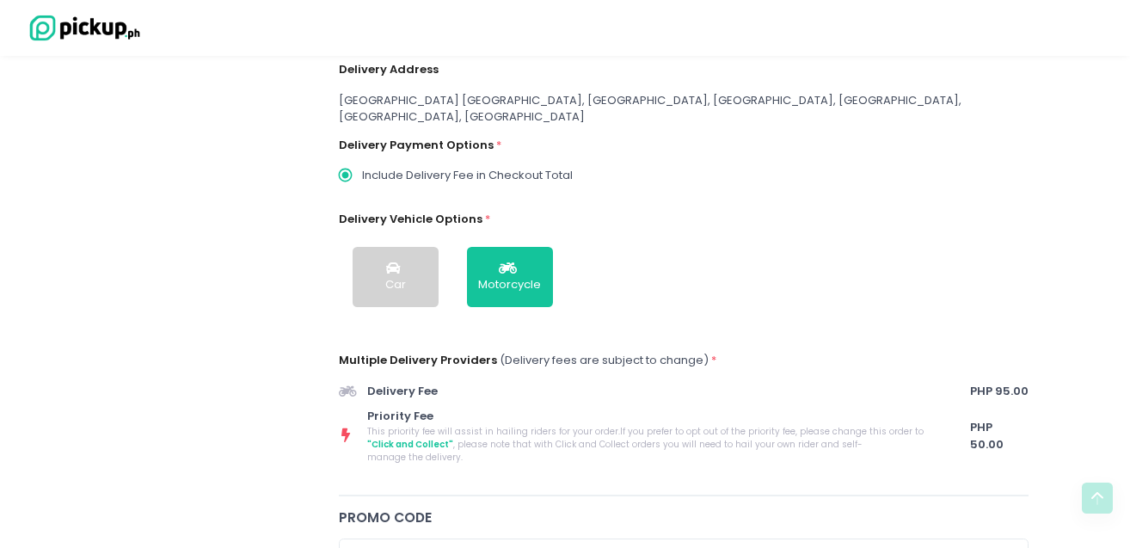
click at [453, 438] on span ""Click and Collect"" at bounding box center [410, 444] width 86 height 13
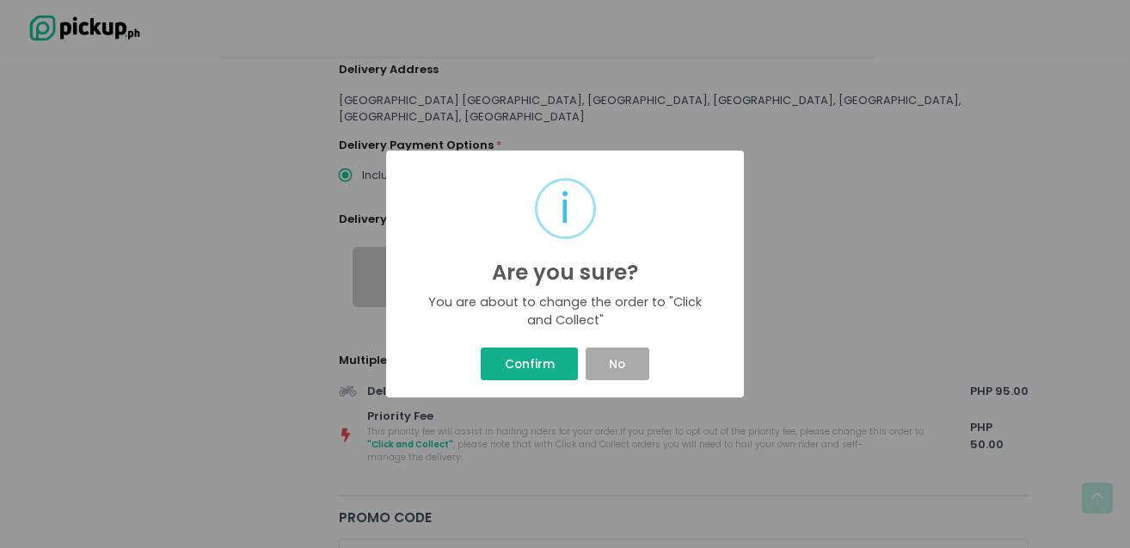
click at [523, 362] on button "Confirm" at bounding box center [529, 364] width 97 height 33
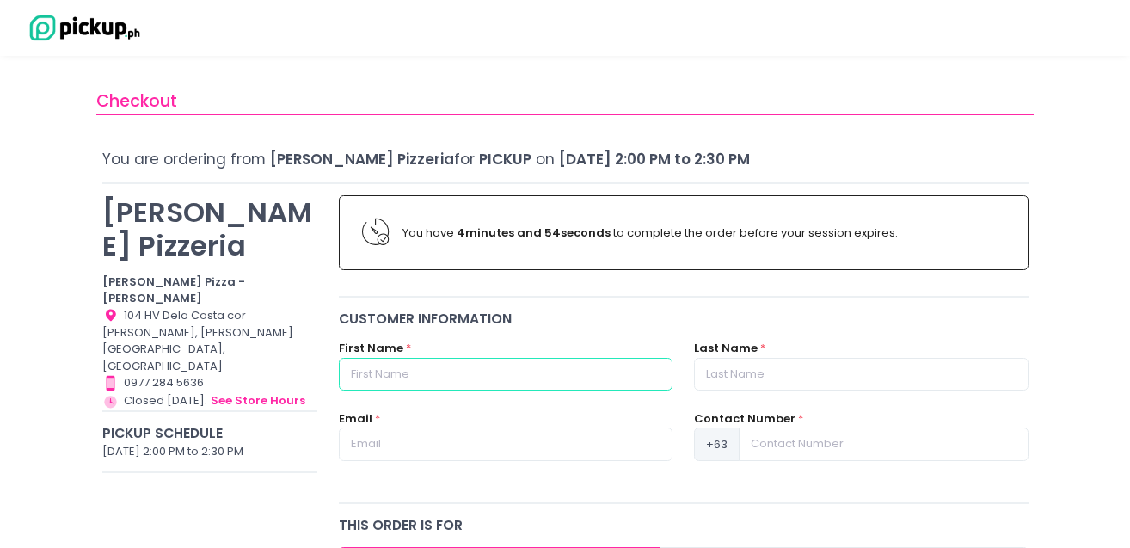
click at [440, 370] on input "text" at bounding box center [506, 374] width 334 height 33
type input "kana"
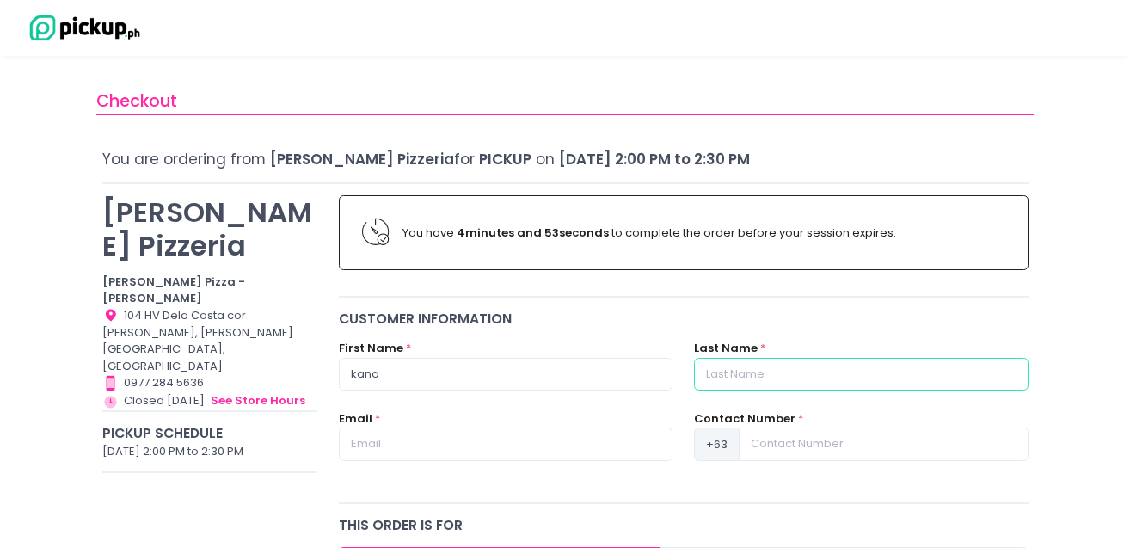
type input "manglapus"
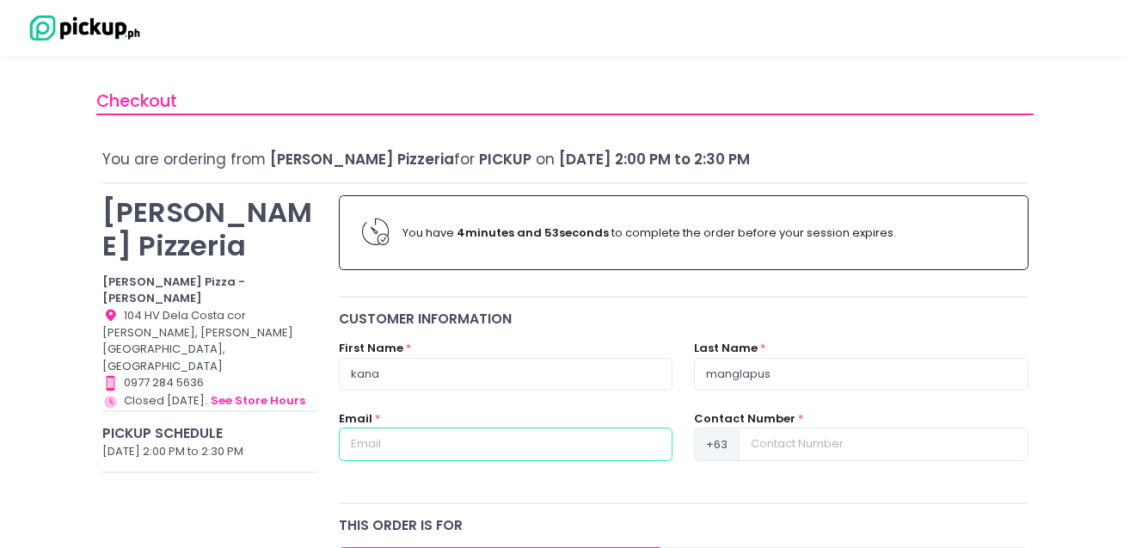
type input "[EMAIL_ADDRESS][DOMAIN_NAME]"
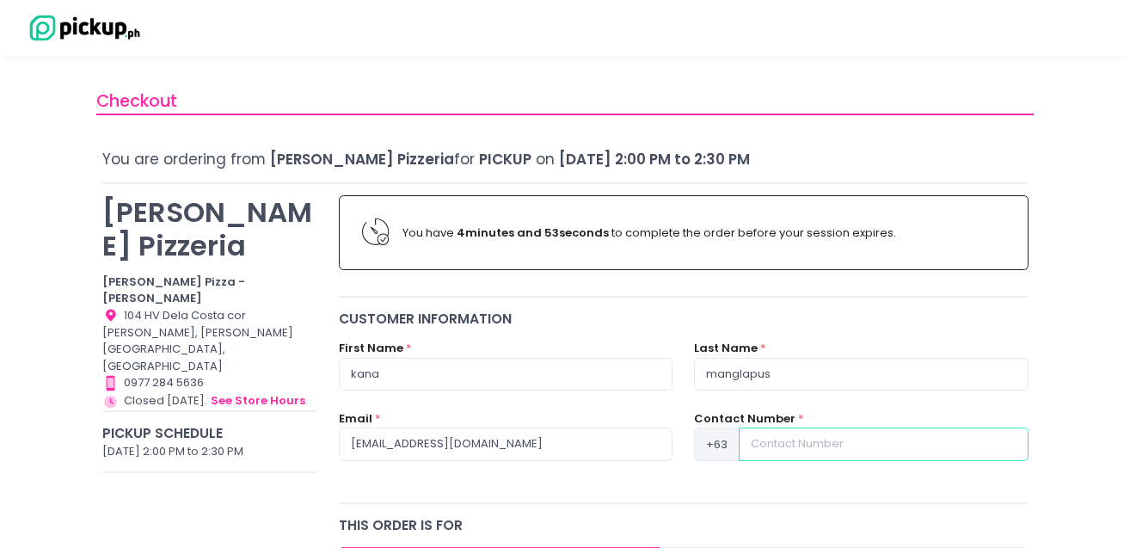
type input "09175082889"
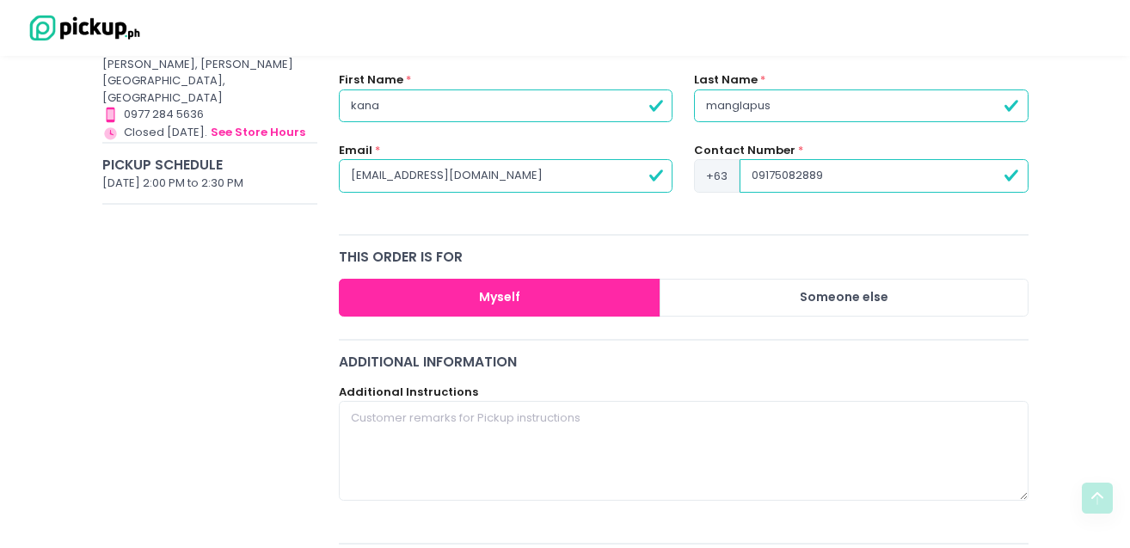
scroll to position [321, 0]
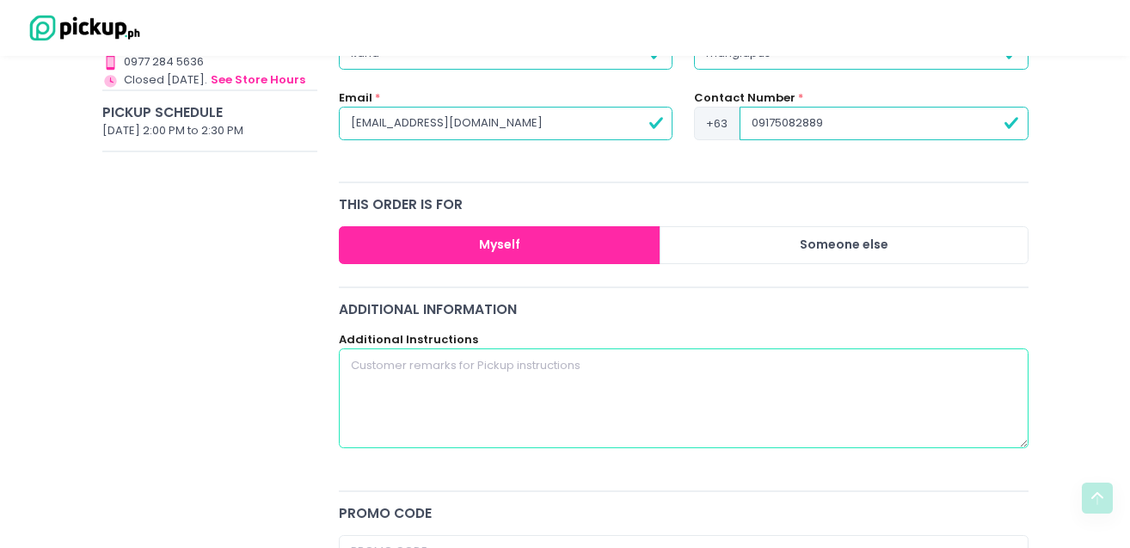
click at [454, 368] on textarea at bounding box center [684, 398] width 690 height 100
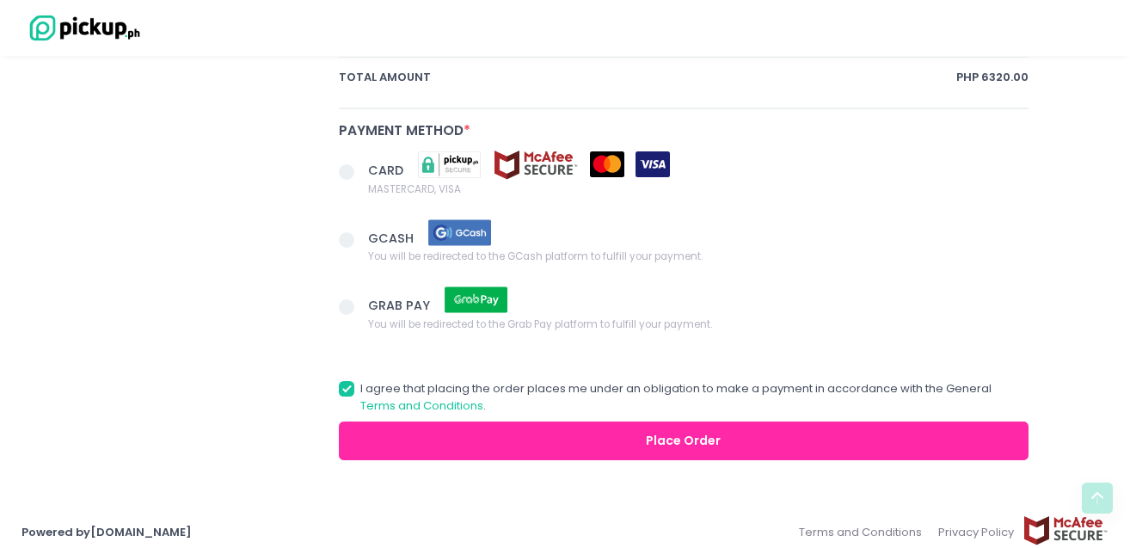
scroll to position [1310, 0]
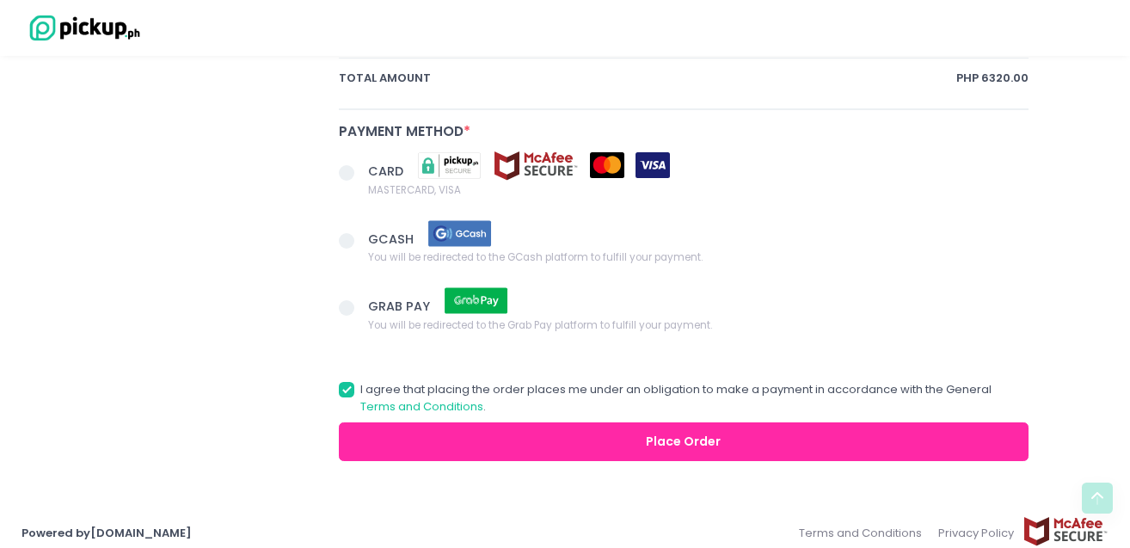
type textarea "PLEASE CUT AS MANY SLICES IN EACH PIZZA AS POSSIBLE, GOOD FOR SHARING IN A BIG …"
click at [348, 237] on span at bounding box center [346, 240] width 15 height 15
click at [360, 237] on input "GCASH You will be redirected to the GCash platform to fulfill your payment." at bounding box center [365, 237] width 11 height 11
click at [693, 446] on button "Place Order" at bounding box center [684, 441] width 690 height 39
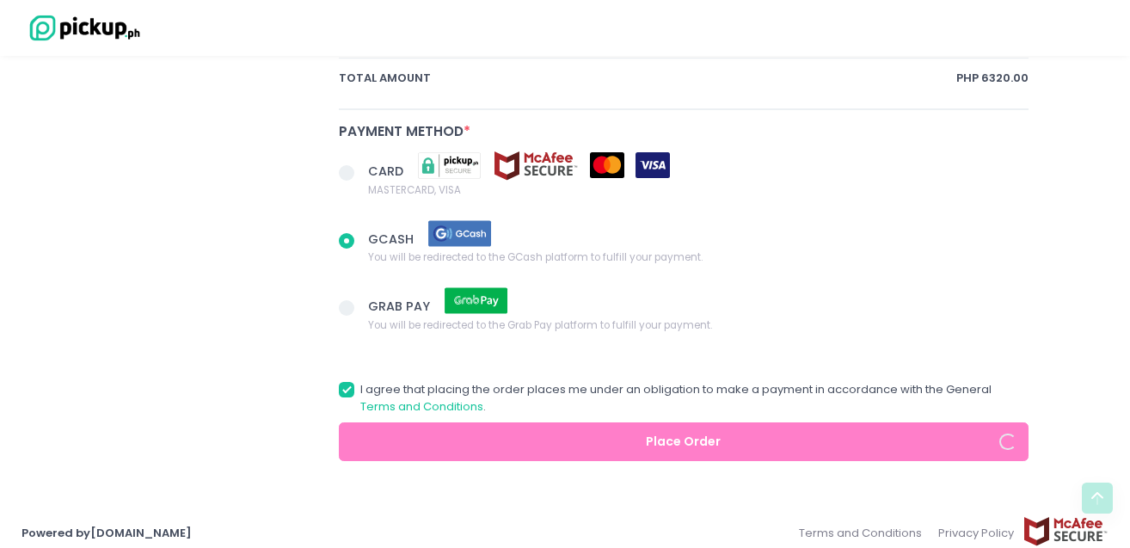
radio input "true"
type input "9175082889"
radio input "true"
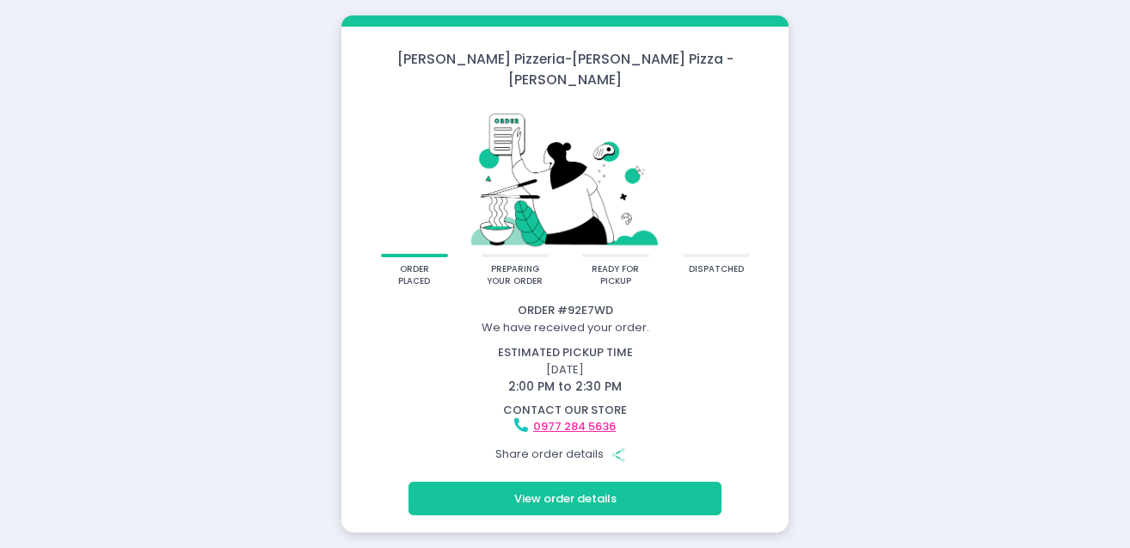
click at [631, 482] on button "View order details" at bounding box center [565, 498] width 313 height 33
